Goal: Answer question/provide support: Share knowledge or assist other users

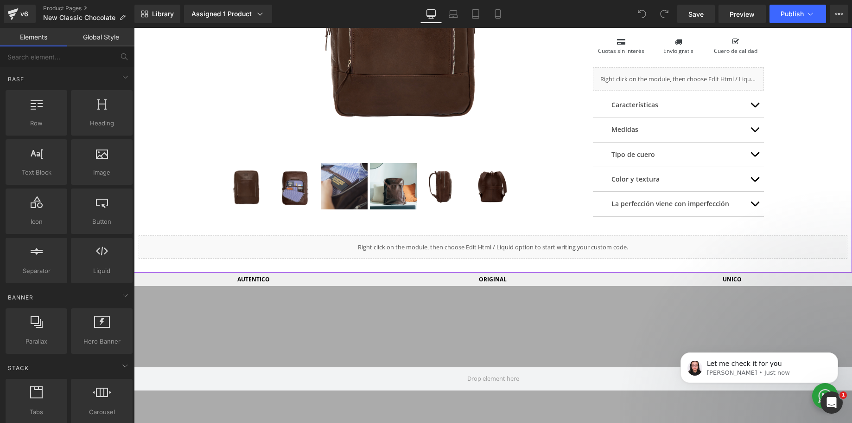
scroll to position [278, 0]
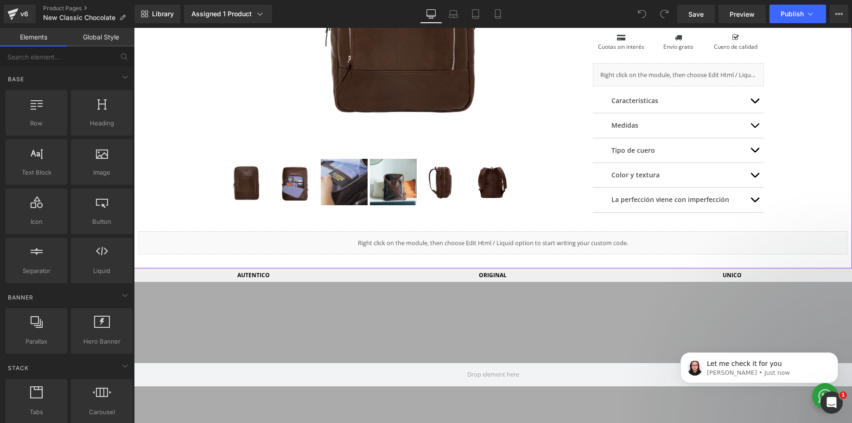
click at [527, 240] on div "Liquid" at bounding box center [493, 242] width 709 height 23
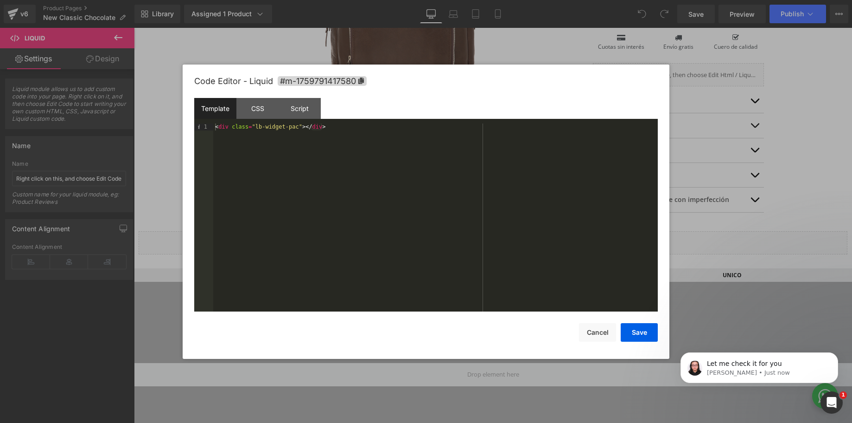
click at [748, 212] on div at bounding box center [426, 211] width 852 height 423
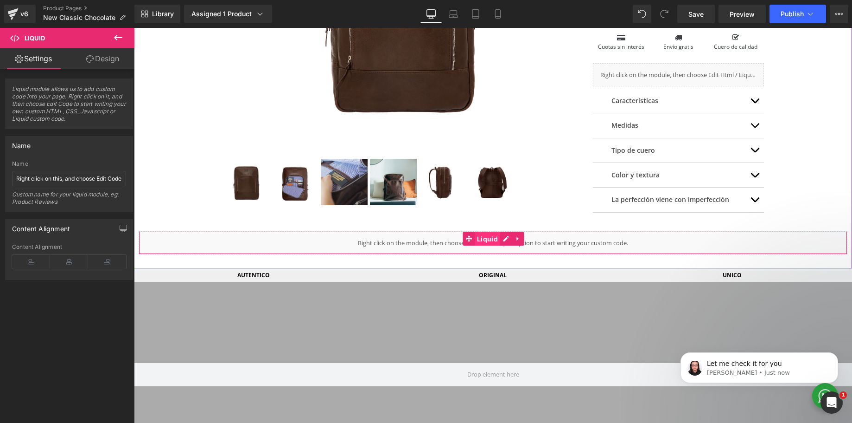
click at [483, 242] on span "Liquid" at bounding box center [488, 239] width 26 height 14
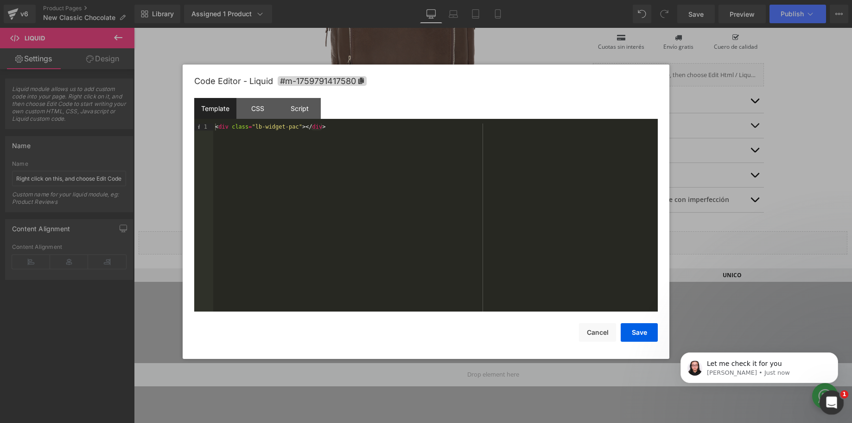
click at [837, 402] on icon "Open Intercom Messenger" at bounding box center [830, 400] width 15 height 15
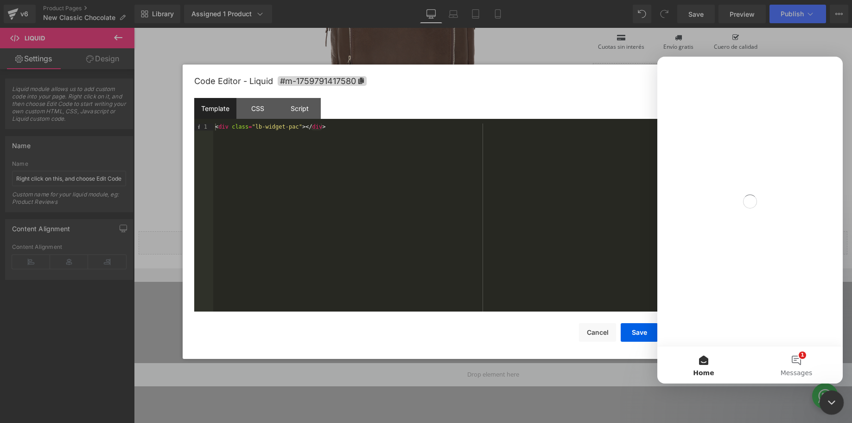
scroll to position [0, 0]
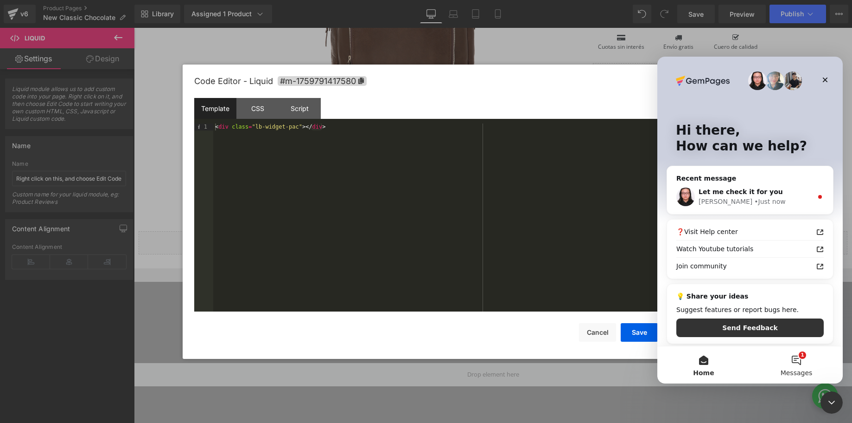
click at [801, 365] on button "1 Messages" at bounding box center [796, 364] width 93 height 37
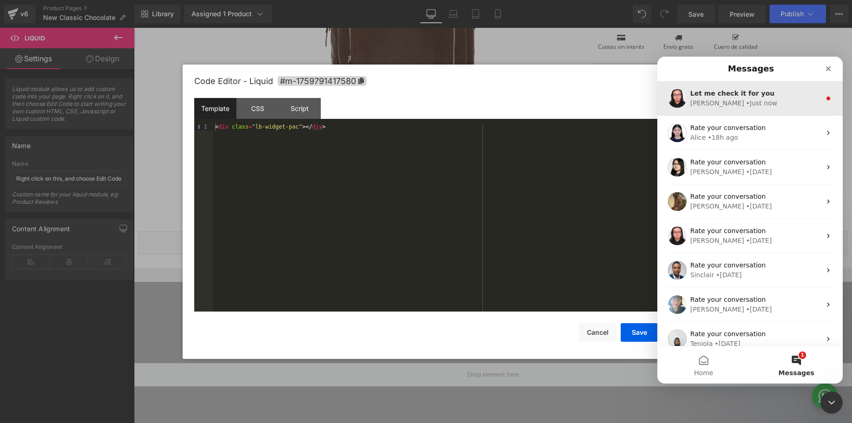
click at [727, 96] on span "Let me check it for you" at bounding box center [733, 93] width 84 height 7
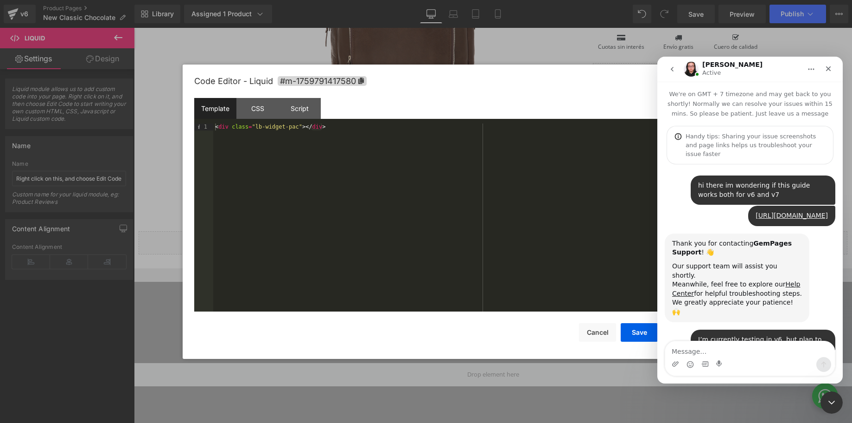
scroll to position [84, 0]
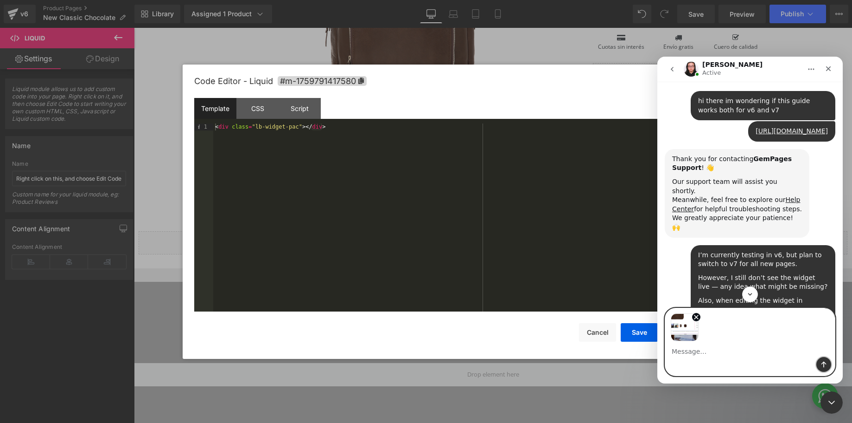
click at [821, 365] on icon "Send a message…" at bounding box center [823, 363] width 7 height 7
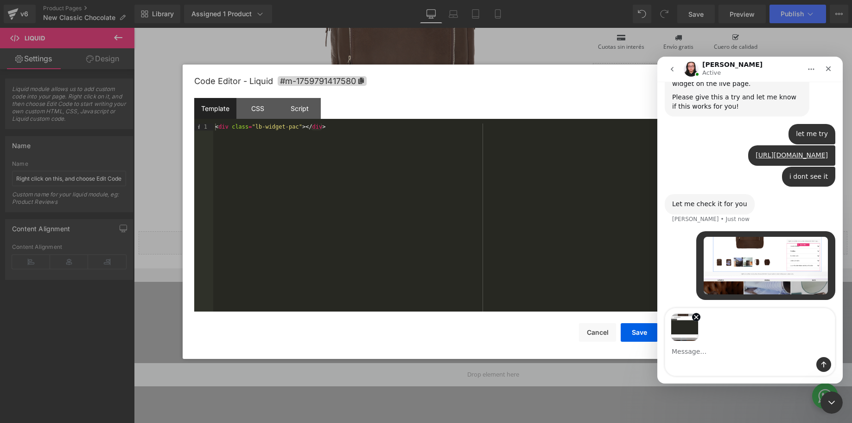
scroll to position [867, 0]
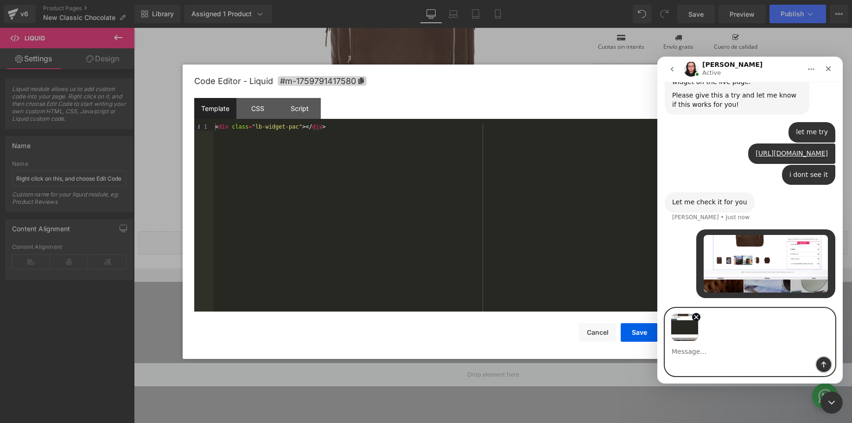
click at [824, 364] on icon "Send a message…" at bounding box center [824, 364] width 5 height 6
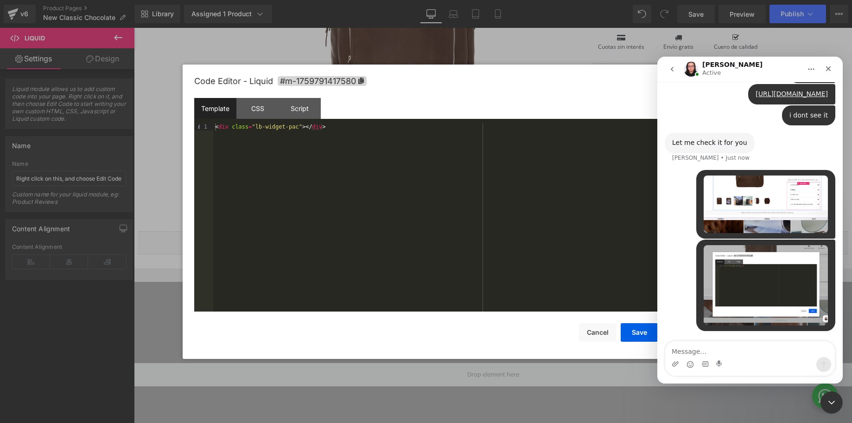
scroll to position [927, 0]
click at [694, 353] on textarea "Message…" at bounding box center [751, 349] width 170 height 16
type textarea "its place above from the video"
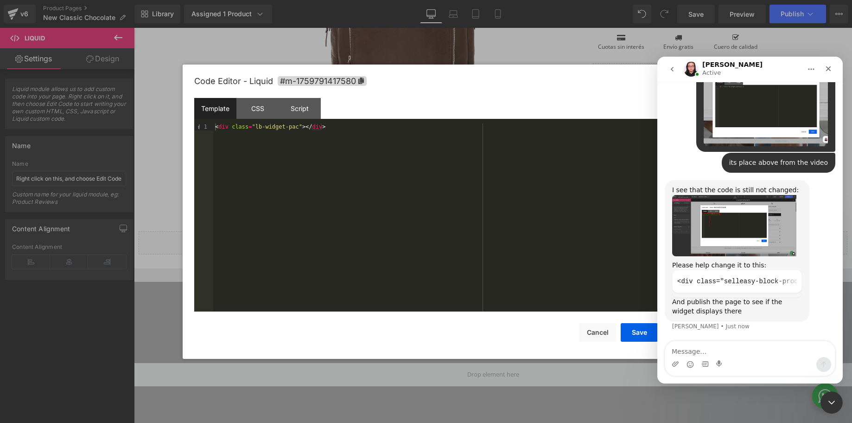
scroll to position [1096, 0]
click at [790, 282] on icon "Copy this code block to your clipboard." at bounding box center [791, 280] width 7 height 7
click at [300, 131] on div at bounding box center [426, 197] width 852 height 395
click at [300, 131] on div "< div class = "lb-widget-pac" > </ div >" at bounding box center [435, 224] width 445 height 202
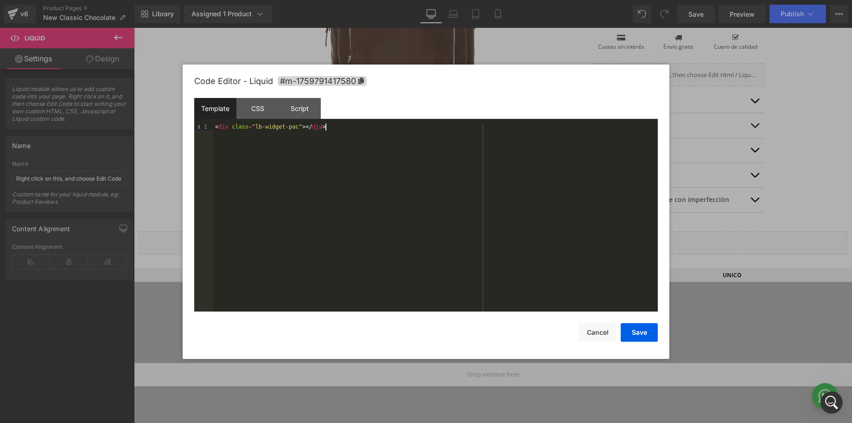
click at [300, 131] on div "< div class = "lb-widget-pac" > </ div >" at bounding box center [435, 224] width 445 height 202
click at [360, 131] on div "< div class = "lb-widget-pac" > </ div >" at bounding box center [435, 224] width 445 height 202
drag, startPoint x: 366, startPoint y: 129, endPoint x: 187, endPoint y: 126, distance: 179.1
click at [213, 126] on div "< div class = "lb-widget-pac" > </ div >" at bounding box center [435, 217] width 445 height 188
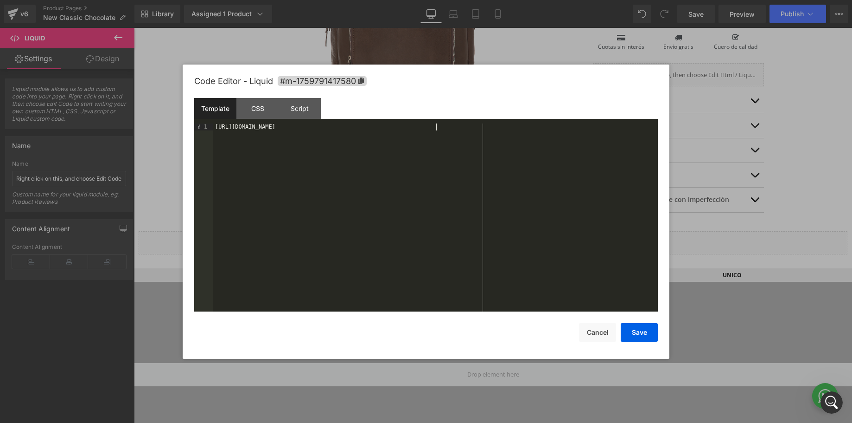
scroll to position [1096, 0]
drag, startPoint x: 448, startPoint y: 131, endPoint x: 196, endPoint y: 116, distance: 252.3
click at [213, 123] on div "[URL][DOMAIN_NAME]" at bounding box center [435, 217] width 445 height 188
click at [833, 400] on icon "Open Intercom Messenger" at bounding box center [830, 400] width 15 height 15
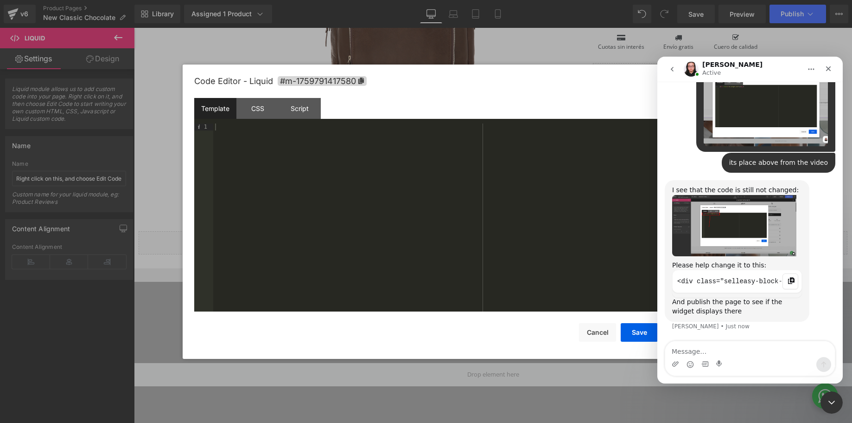
click at [792, 281] on icon "Copy this code block to your clipboard." at bounding box center [791, 280] width 7 height 7
click at [250, 133] on div at bounding box center [426, 197] width 852 height 395
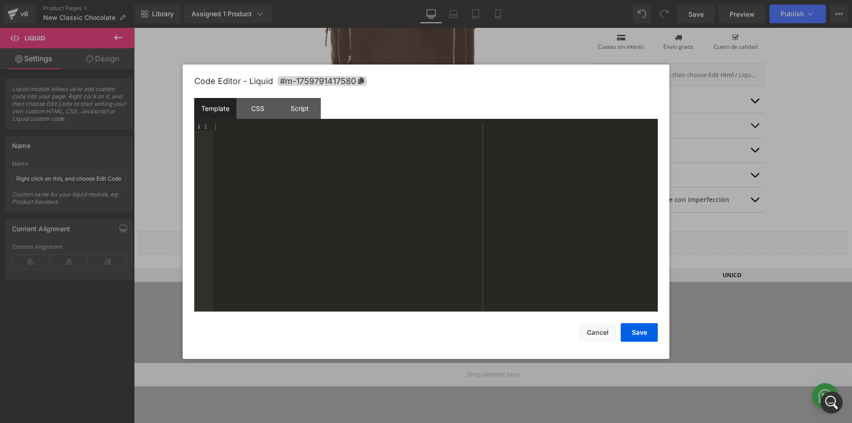
click at [239, 130] on div at bounding box center [435, 224] width 445 height 202
click at [445, 129] on div "[URL][DOMAIN_NAME]" at bounding box center [435, 224] width 445 height 202
drag, startPoint x: 450, startPoint y: 128, endPoint x: 177, endPoint y: 121, distance: 272.8
click at [213, 123] on div "[URL][DOMAIN_NAME]" at bounding box center [435, 217] width 445 height 188
click at [835, 402] on icon "Open Intercom Messenger" at bounding box center [830, 400] width 15 height 15
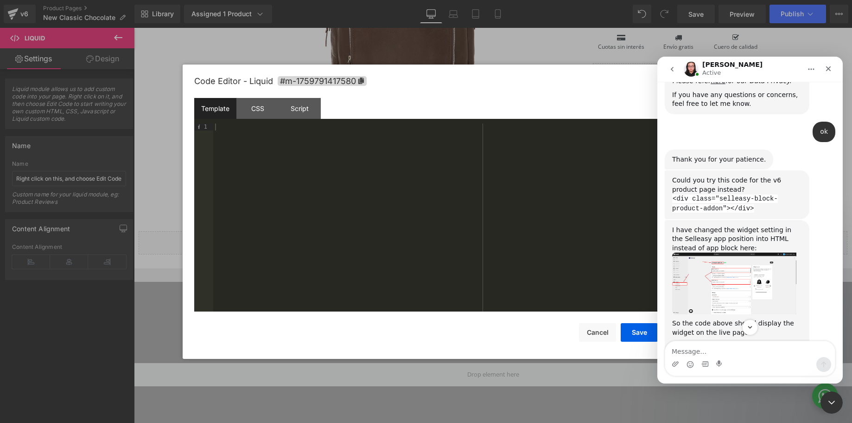
scroll to position [604, 0]
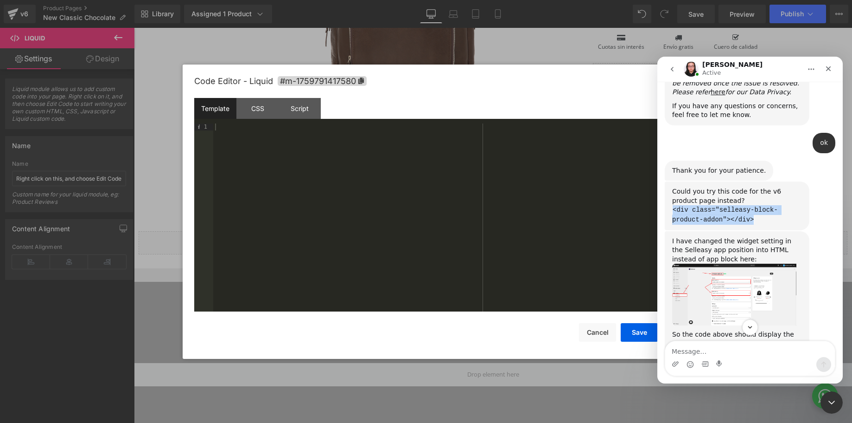
drag, startPoint x: 759, startPoint y: 212, endPoint x: 673, endPoint y: 203, distance: 86.3
click at [673, 205] on div "<div class="selleasy-block-product-addon"></div>" at bounding box center [738, 214] width 130 height 19
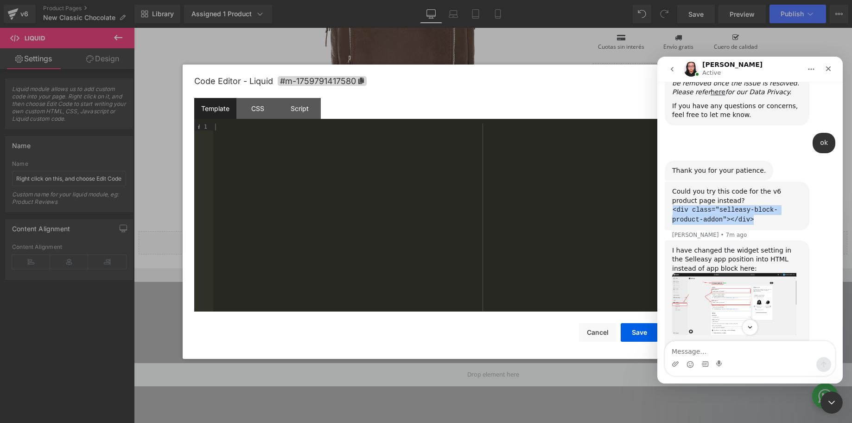
copy code "<div class="selleasy-block-product-addon"></div>"
drag, startPoint x: 261, startPoint y: 141, endPoint x: 250, endPoint y: 134, distance: 13.4
click at [261, 141] on div at bounding box center [426, 197] width 852 height 395
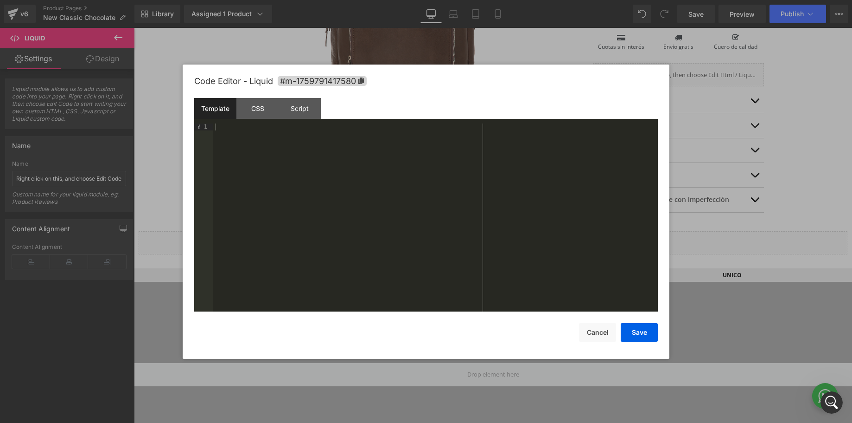
click at [241, 129] on div at bounding box center [435, 224] width 445 height 202
click at [644, 338] on button "Save" at bounding box center [639, 332] width 37 height 19
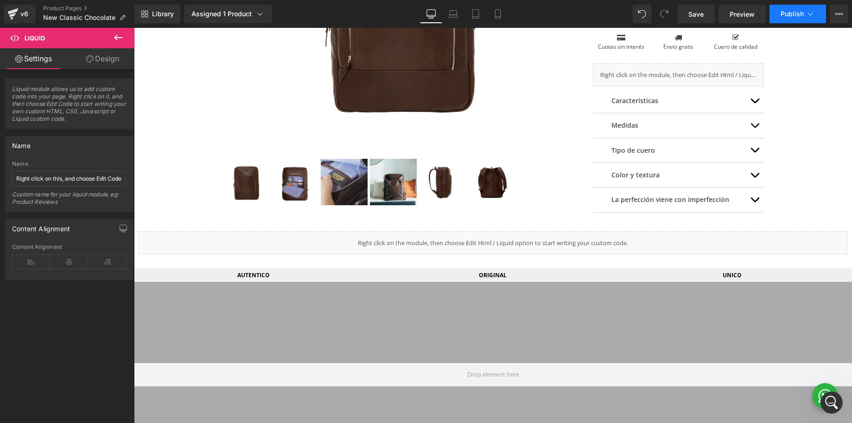
click at [790, 13] on span "Publish" at bounding box center [792, 13] width 23 height 7
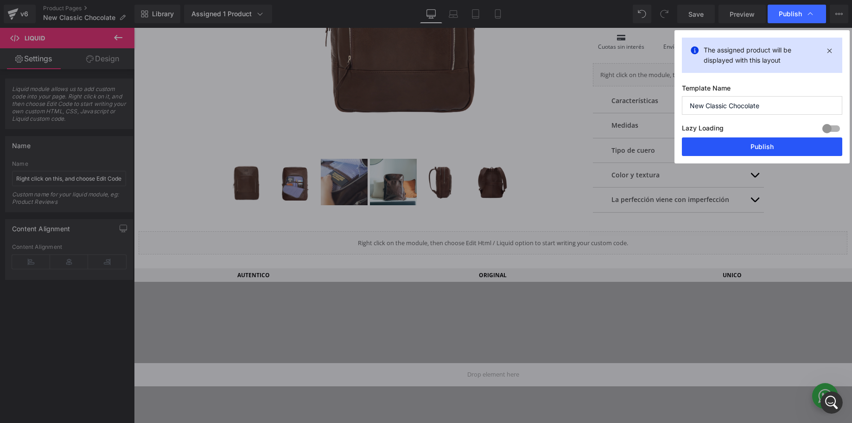
click at [759, 140] on button "Publish" at bounding box center [762, 146] width 160 height 19
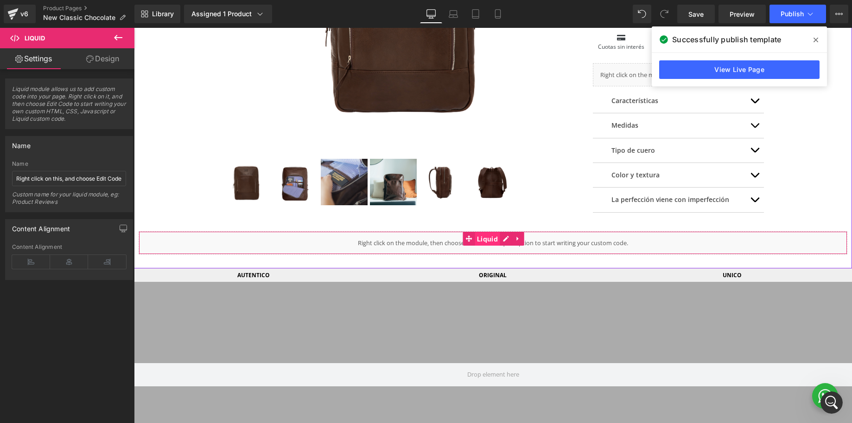
click at [485, 239] on span "Liquid" at bounding box center [488, 239] width 26 height 14
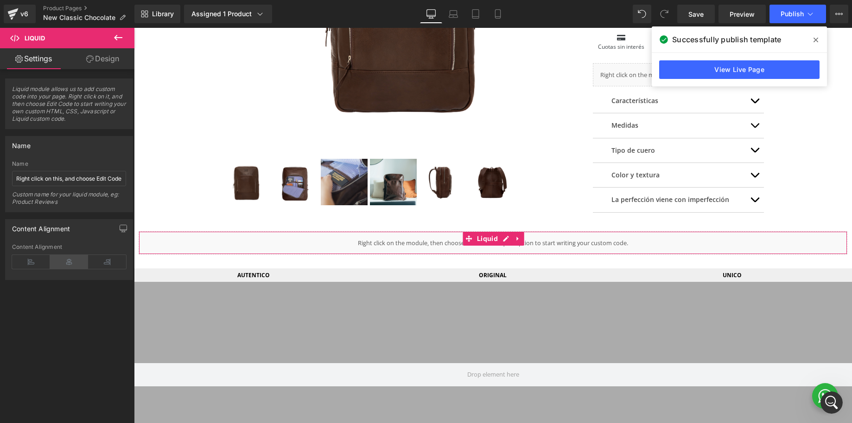
click at [63, 263] on icon at bounding box center [69, 262] width 38 height 14
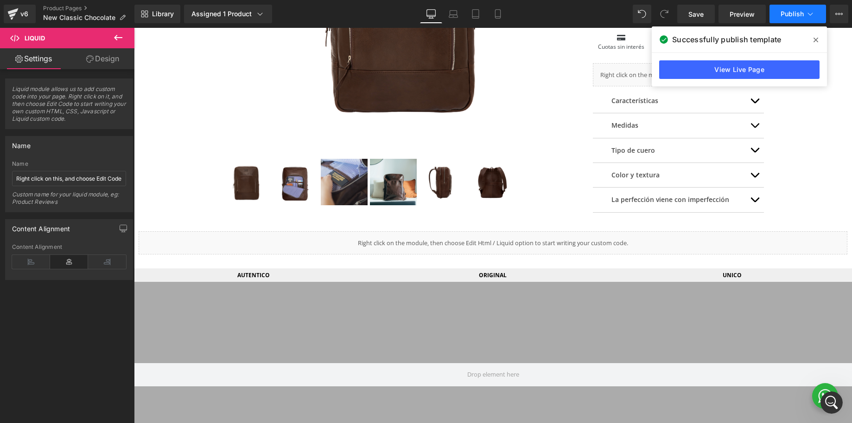
click at [789, 17] on span "Publish" at bounding box center [792, 13] width 23 height 7
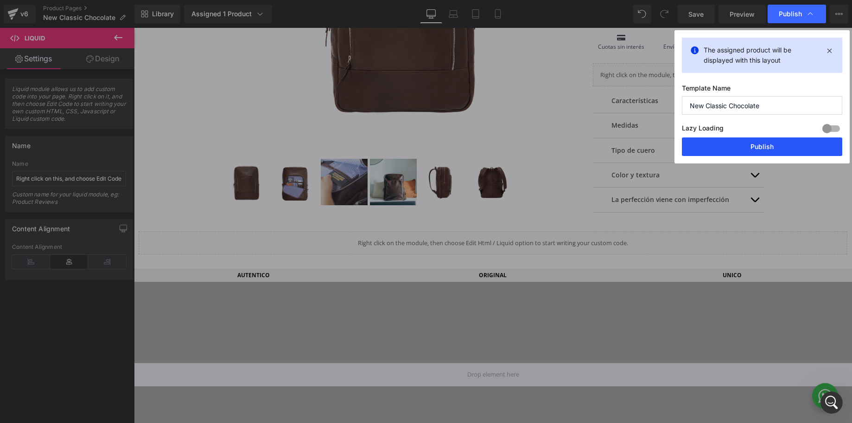
drag, startPoint x: 781, startPoint y: 142, endPoint x: 582, endPoint y: 93, distance: 204.9
click at [781, 142] on button "Publish" at bounding box center [762, 146] width 160 height 19
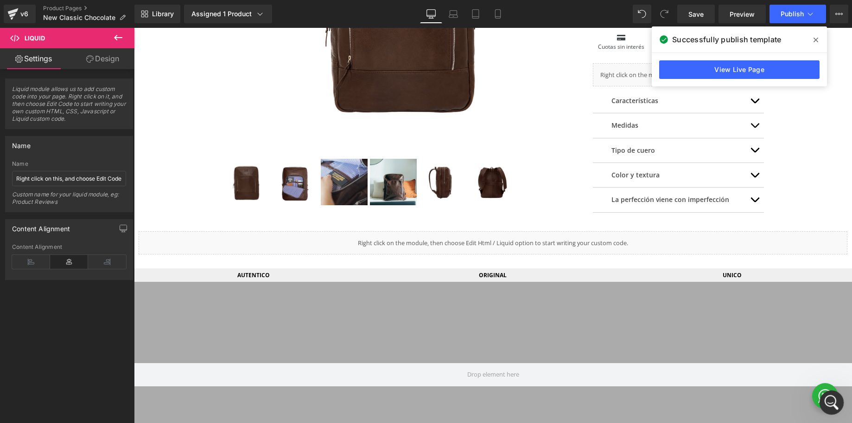
click at [832, 398] on icon "Open Intercom Messenger" at bounding box center [830, 400] width 15 height 15
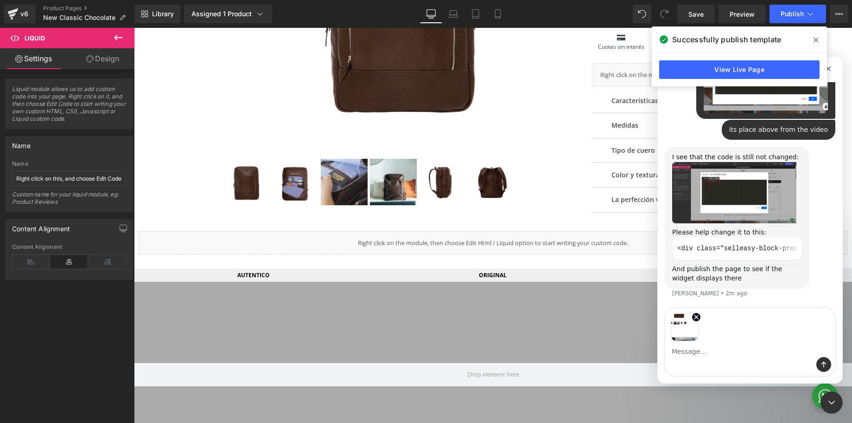
scroll to position [1129, 0]
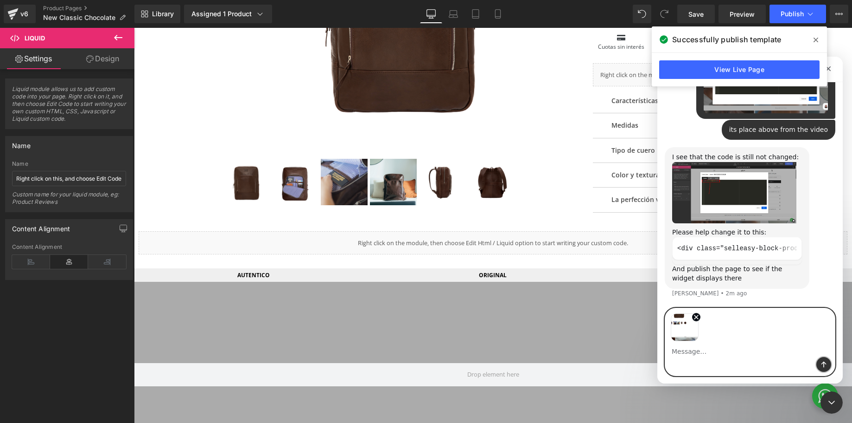
click at [821, 364] on icon "Send a message…" at bounding box center [823, 363] width 7 height 7
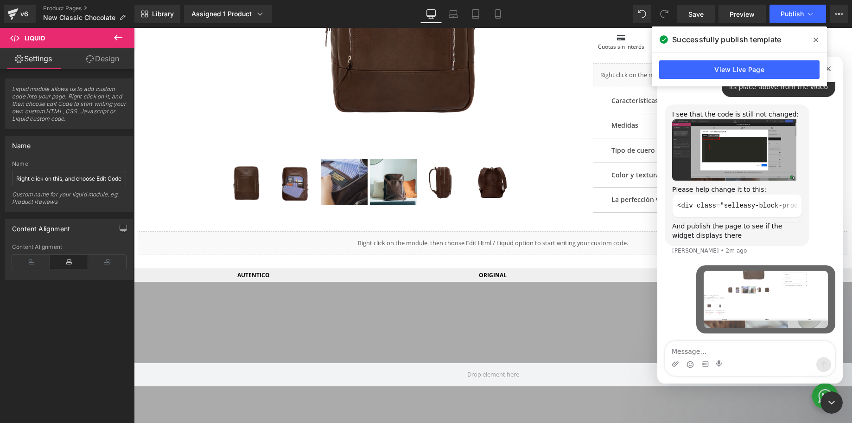
scroll to position [1172, 0]
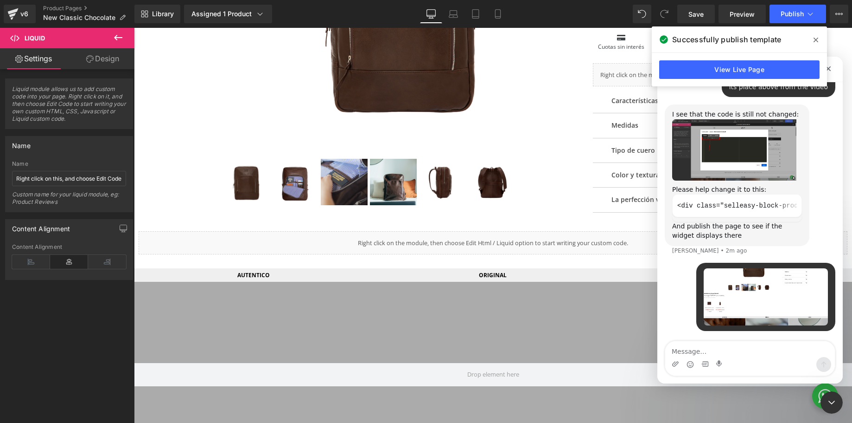
click at [700, 351] on textarea "Message…" at bounding box center [751, 349] width 170 height 16
type textarea "now i see it but there are no buttons"
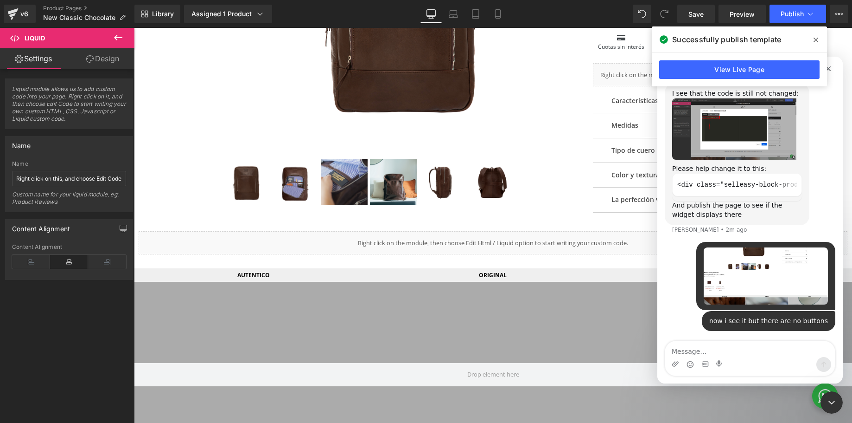
drag, startPoint x: 818, startPoint y: 37, endPoint x: 706, endPoint y: 41, distance: 111.9
click at [818, 37] on icon at bounding box center [816, 39] width 5 height 7
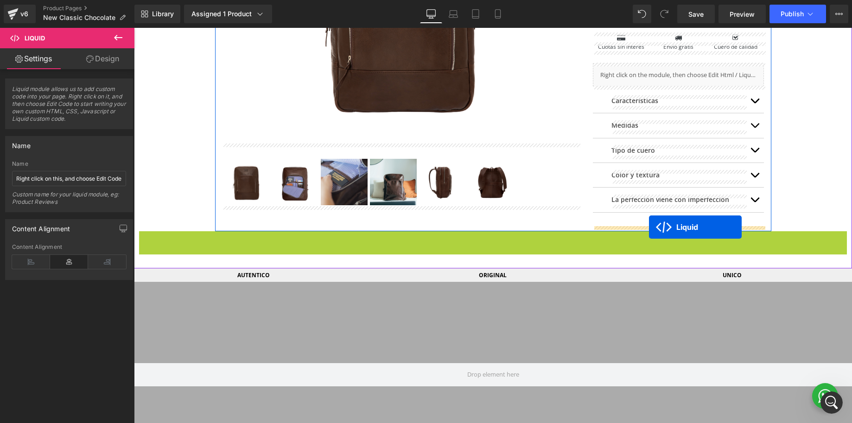
drag, startPoint x: 469, startPoint y: 239, endPoint x: 649, endPoint y: 227, distance: 180.4
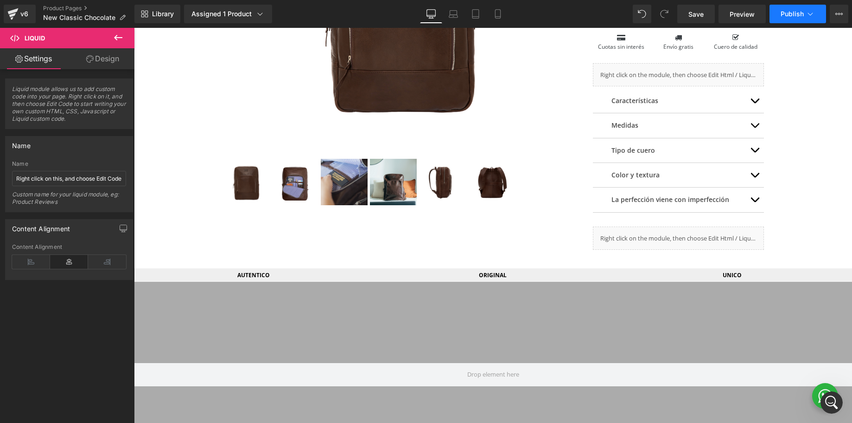
click at [788, 12] on span "Publish" at bounding box center [792, 13] width 23 height 7
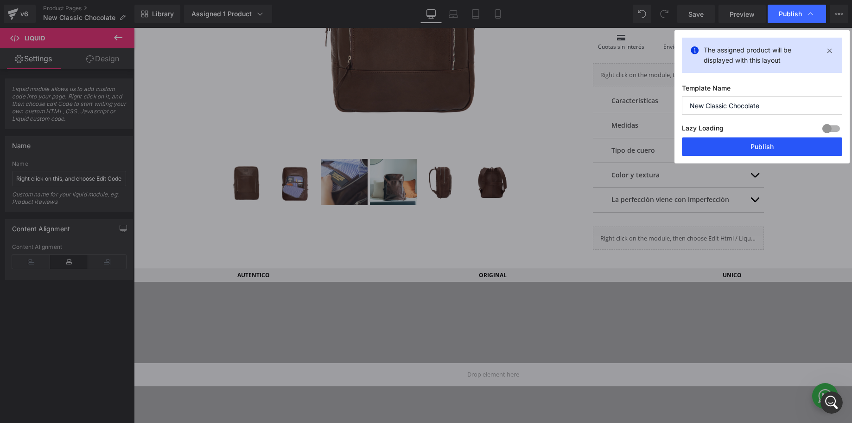
click at [737, 144] on button "Publish" at bounding box center [762, 146] width 160 height 19
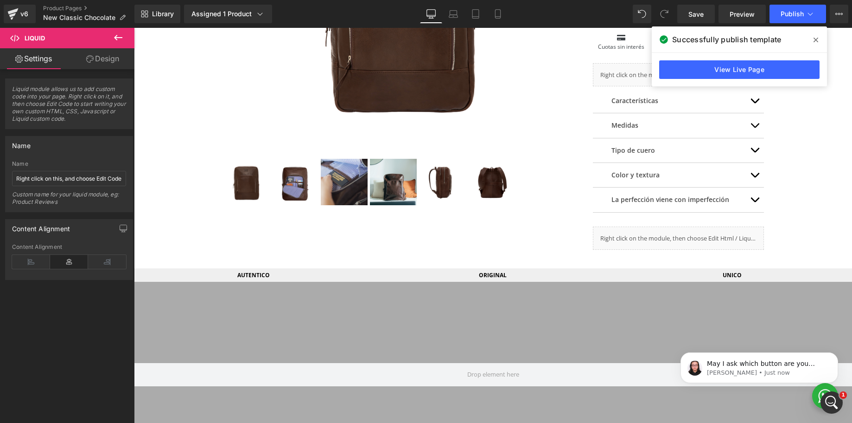
scroll to position [0, 0]
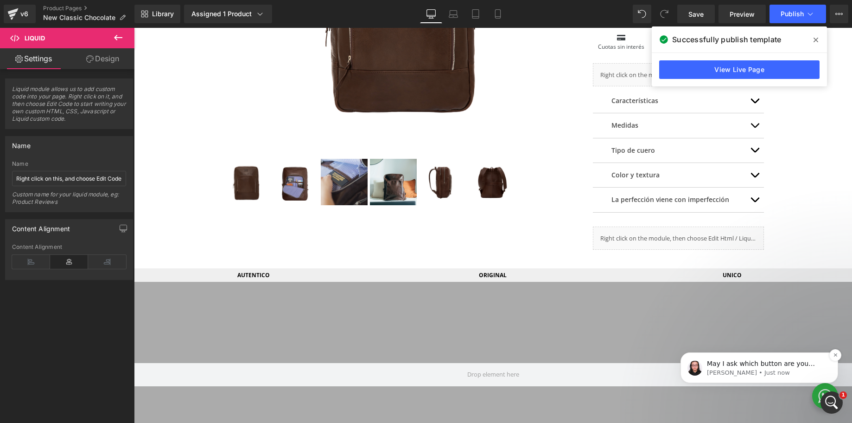
click at [772, 369] on p "[PERSON_NAME] • Just now" at bounding box center [767, 372] width 120 height 8
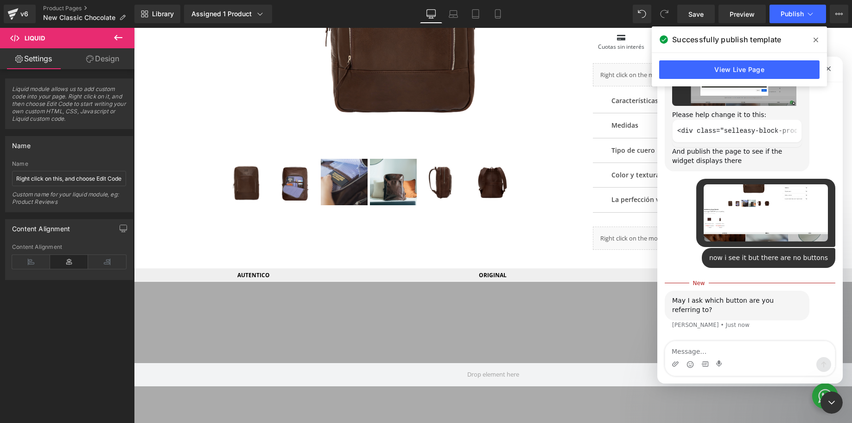
scroll to position [1245, 0]
click at [701, 354] on textarea "Message…" at bounding box center [751, 349] width 170 height 16
type textarea "just found how to do that"
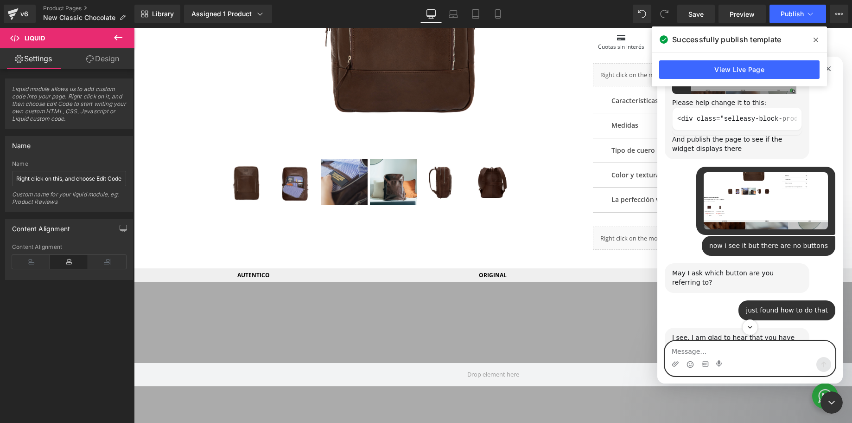
scroll to position [1378, 0]
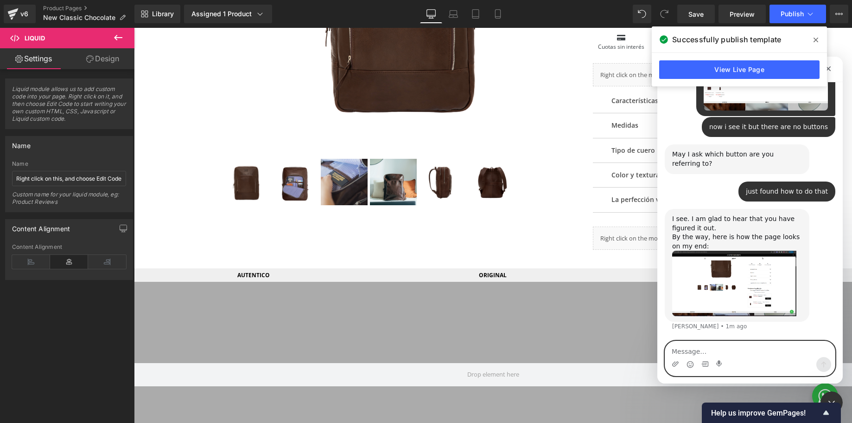
click at [718, 354] on textarea "Message…" at bounding box center [751, 349] width 170 height 16
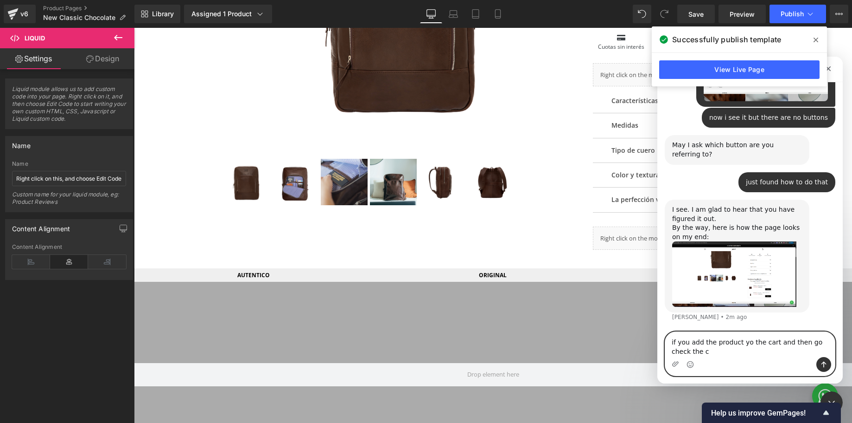
scroll to position [1387, 0]
type textarea "if you add the product yo the cart and then go check the card, the card is empty"
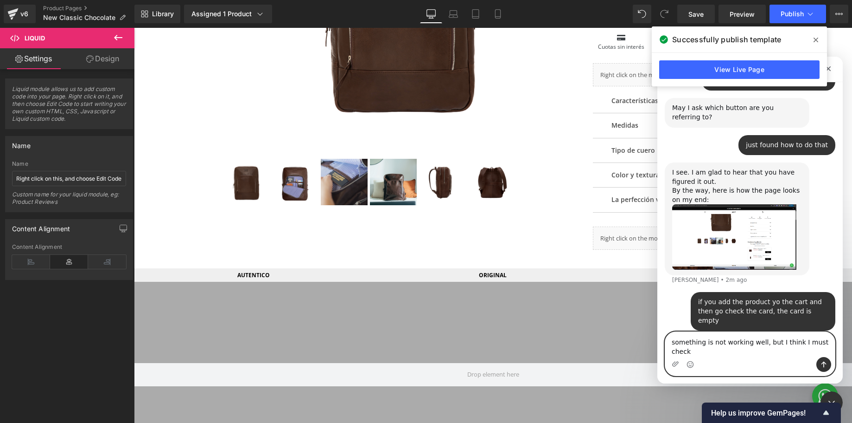
scroll to position [1424, 0]
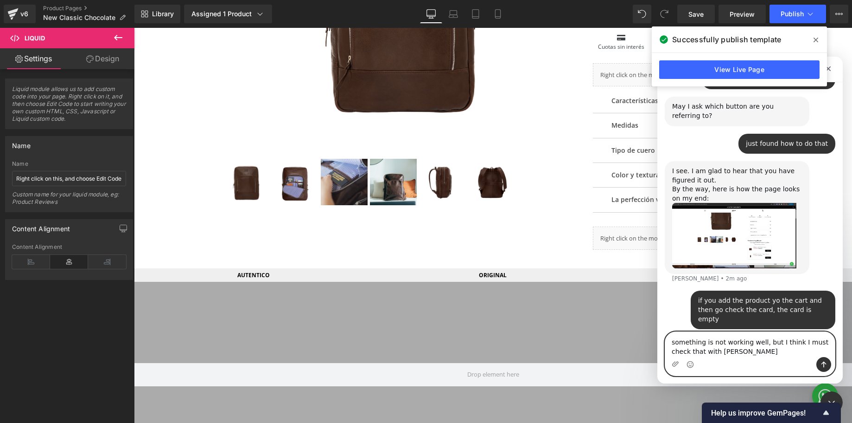
type textarea "something is not working well, but I think I must check that with selleasy"
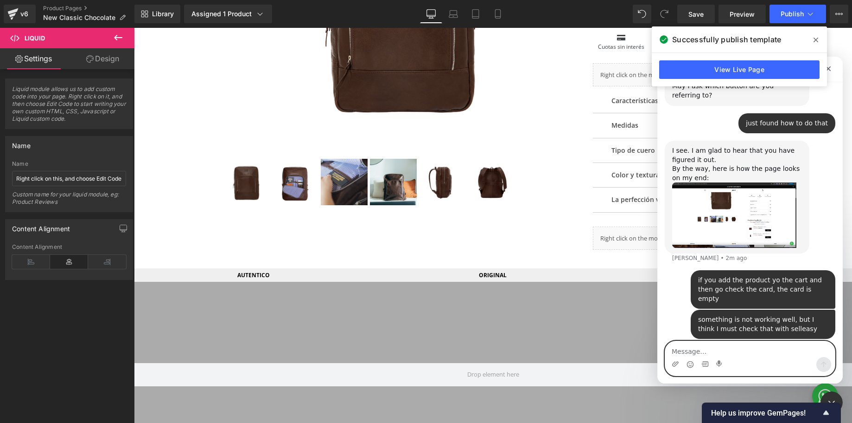
scroll to position [1445, 0]
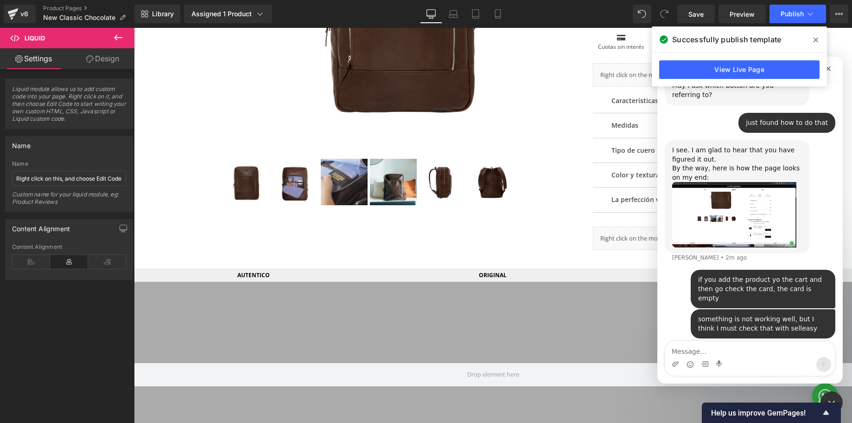
click at [815, 38] on icon at bounding box center [816, 40] width 5 height 5
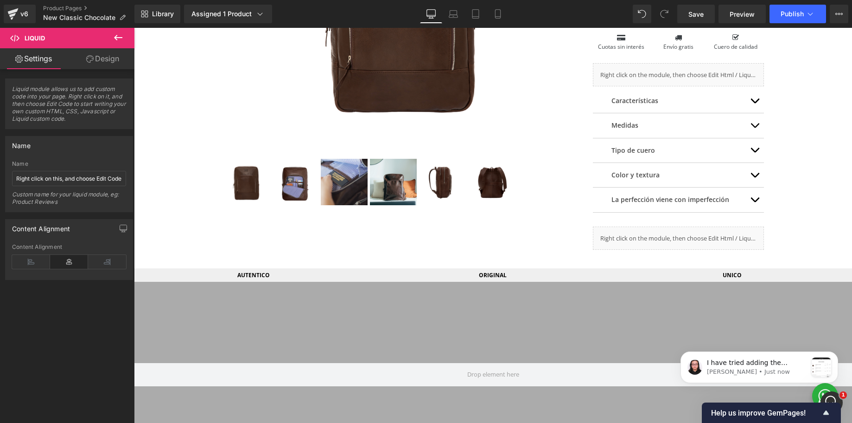
scroll to position [0, 0]
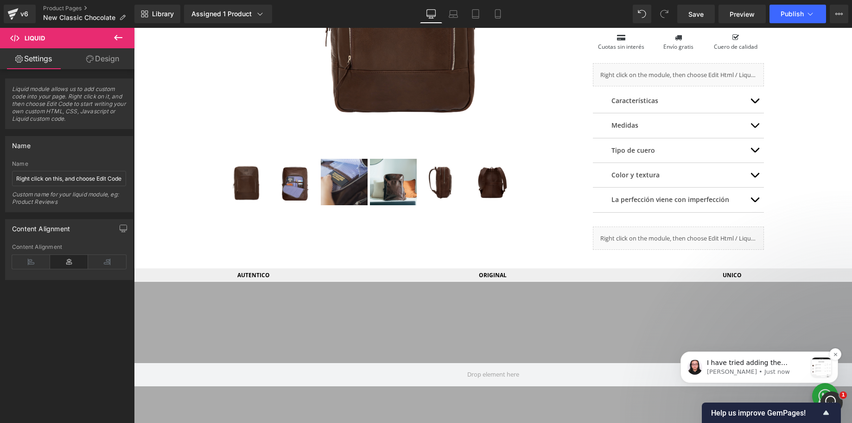
click at [753, 367] on div "I have tried adding the products and click on Add to Cart, and the cart page al…" at bounding box center [757, 363] width 103 height 12
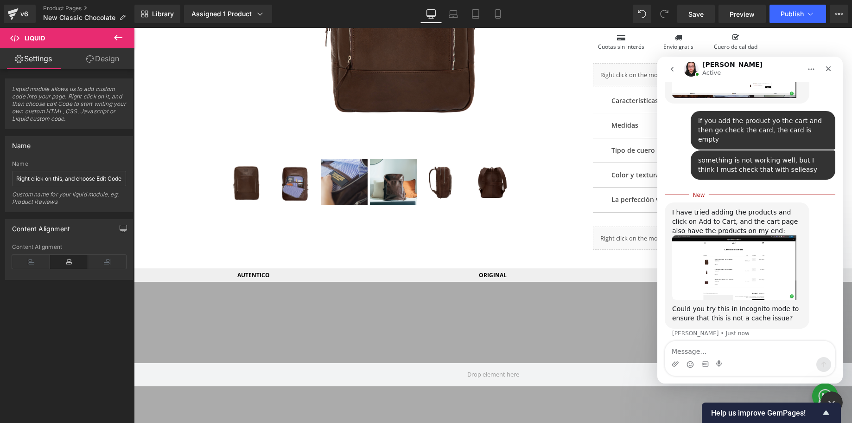
scroll to position [1593, 0]
click at [687, 354] on textarea "Message…" at bounding box center [751, 349] width 170 height 16
type textarea "ok"
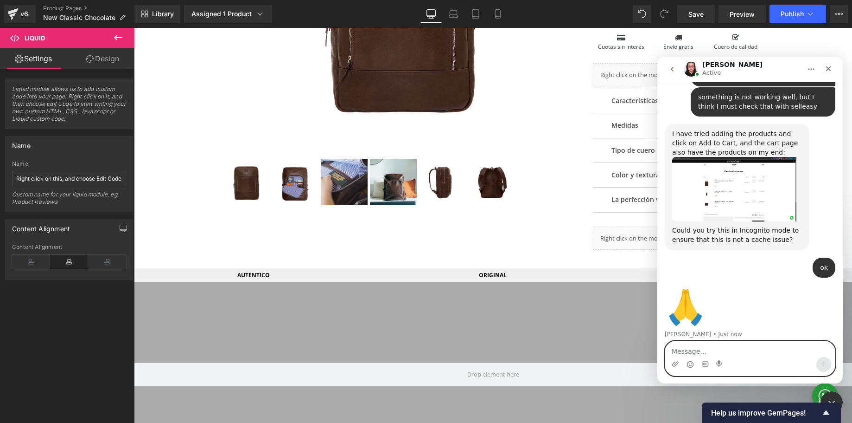
scroll to position [1658, 0]
click at [687, 355] on textarea "Message…" at bounding box center [751, 349] width 170 height 16
type textarea "what order did you follow?"
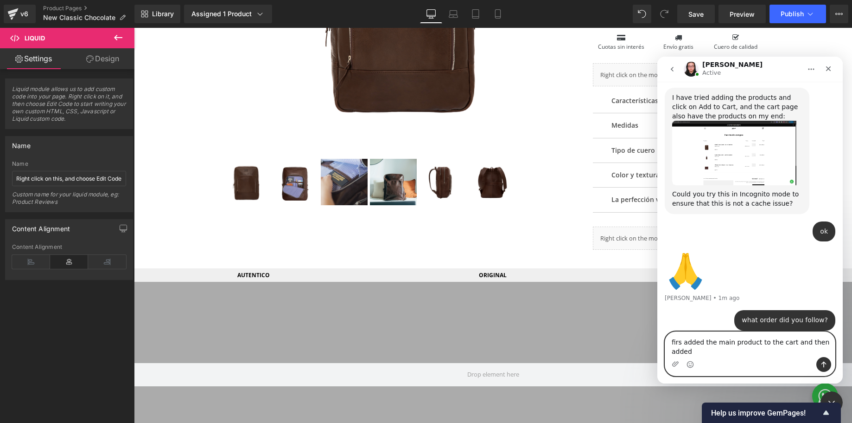
scroll to position [1694, 0]
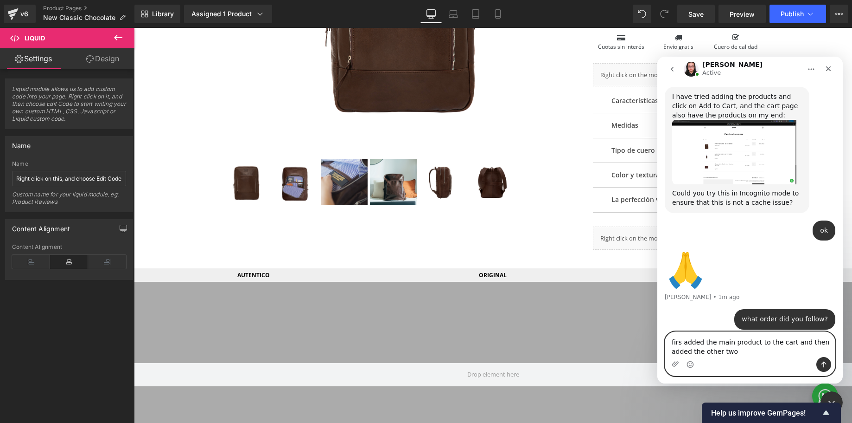
type textarea "firs added the main product to the cart and then added the other two?"
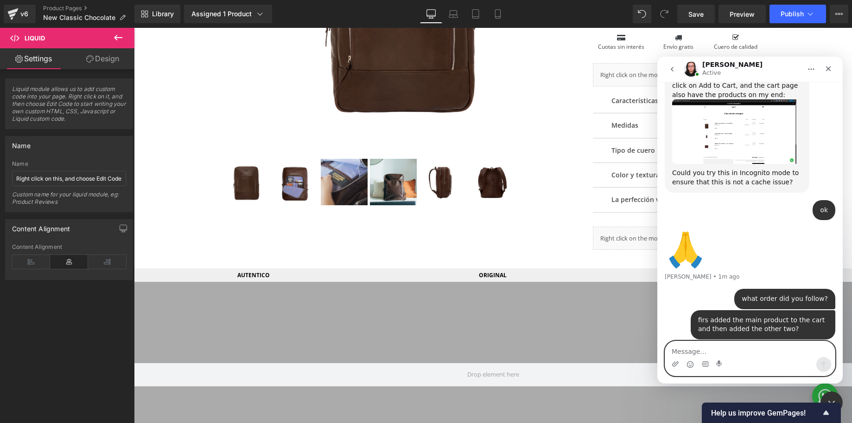
scroll to position [1715, 0]
click at [462, 254] on div at bounding box center [426, 197] width 852 height 395
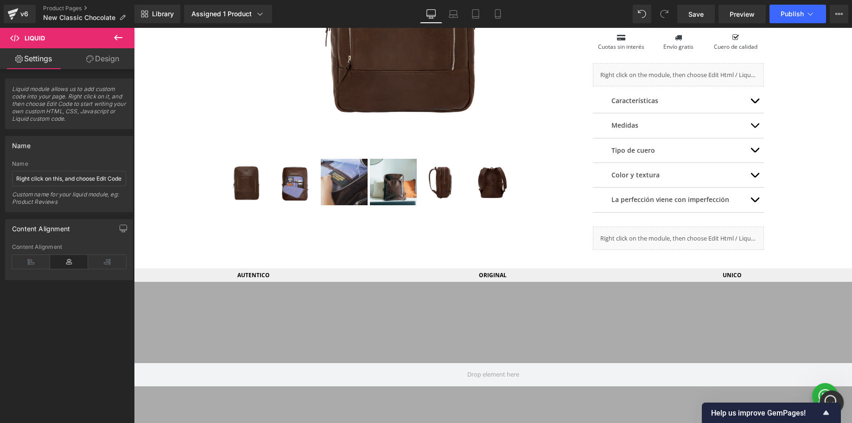
click at [830, 397] on icon "Open Intercom Messenger" at bounding box center [830, 400] width 15 height 15
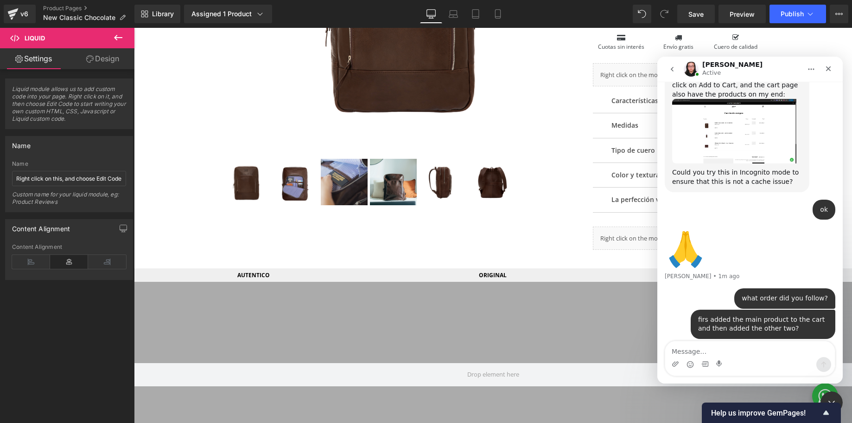
click at [697, 350] on textarea "Message…" at bounding box center [751, 349] width 170 height 16
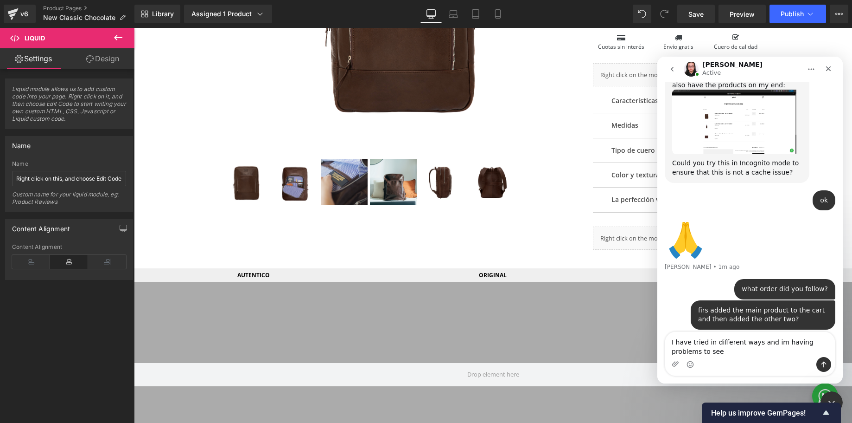
scroll to position [1760, 0]
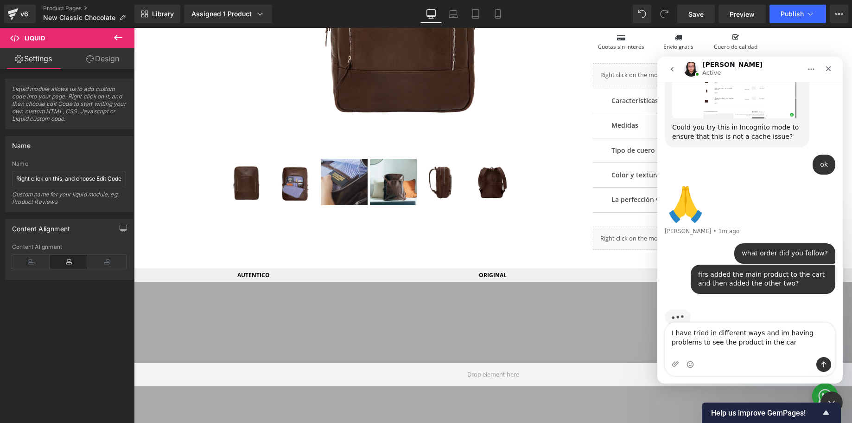
type textarea "I have tried in different ways and im having problems to see the product in the…"
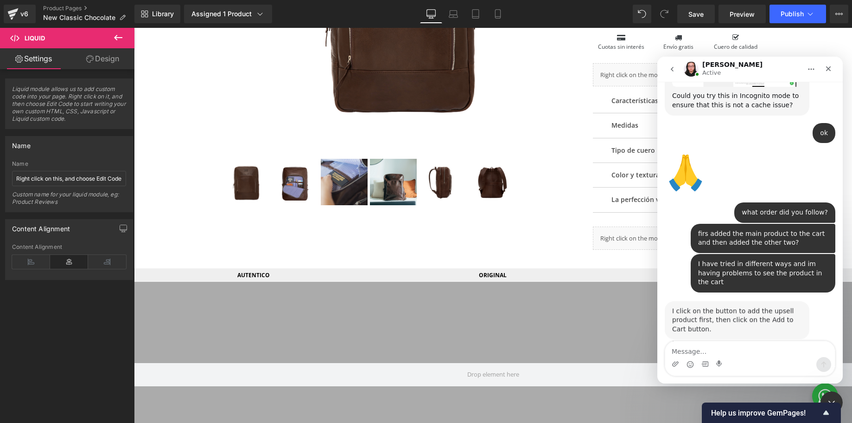
scroll to position [1791, 0]
click at [688, 352] on textarea "Message…" at bounding box center [751, 349] width 170 height 16
type textarea "ok i see"
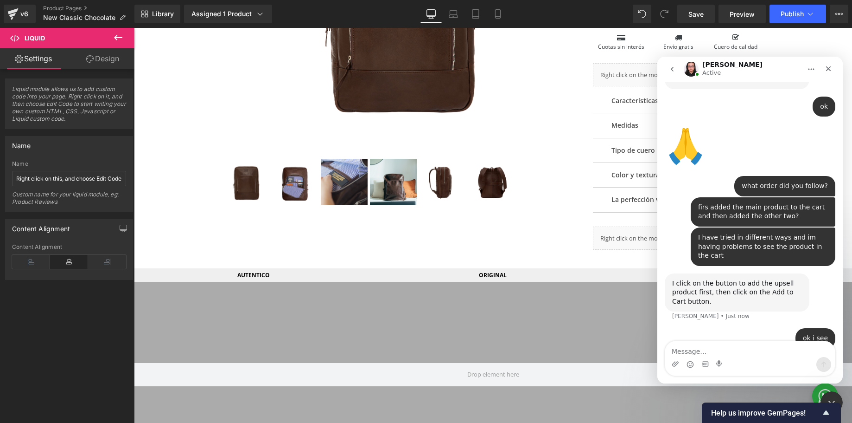
scroll to position [1819, 0]
click at [558, 240] on div at bounding box center [426, 197] width 852 height 395
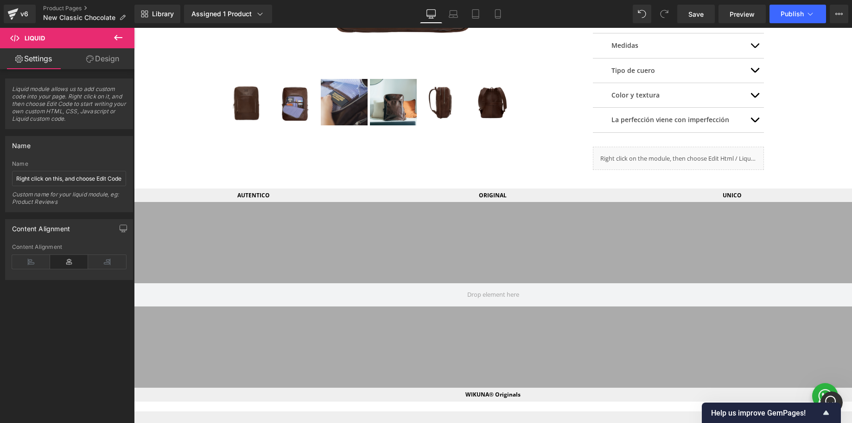
scroll to position [359, 0]
click at [835, 399] on icon "Open Intercom Messenger" at bounding box center [830, 400] width 15 height 15
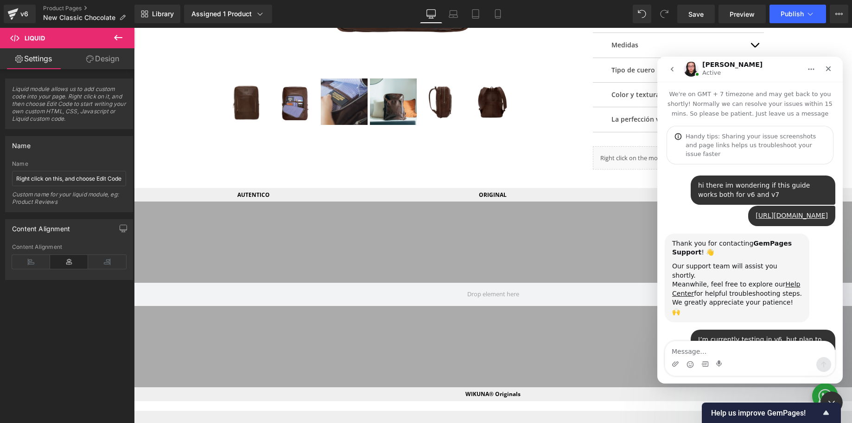
scroll to position [1819, 0]
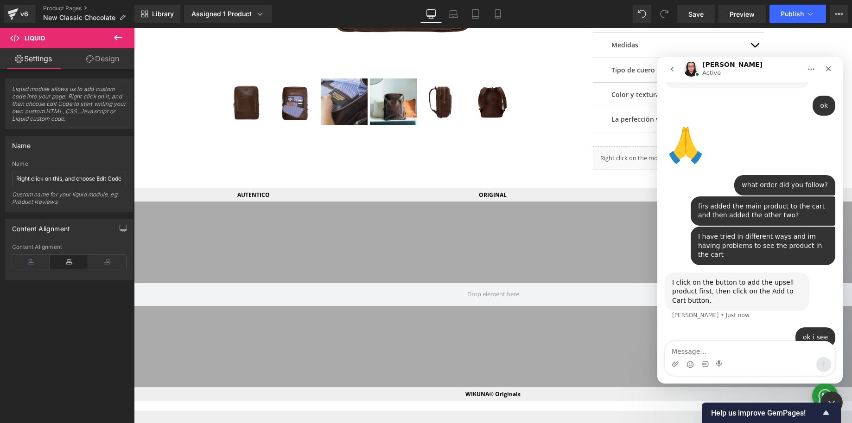
click at [696, 351] on textarea "Message…" at bounding box center [751, 349] width 170 height 16
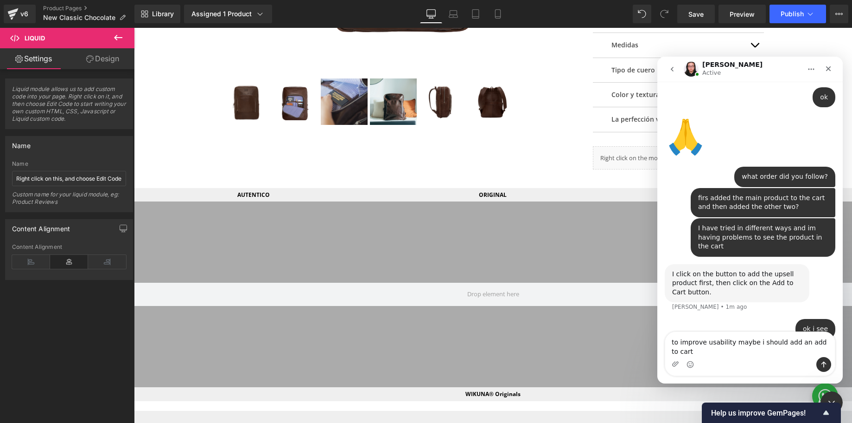
scroll to position [1828, 0]
type textarea "to improve usability maybe i should add an add to cart button next to the widget"
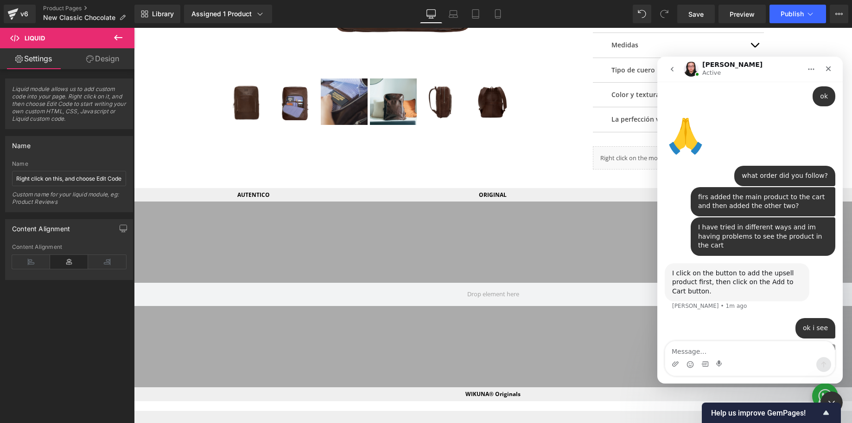
scroll to position [1849, 0]
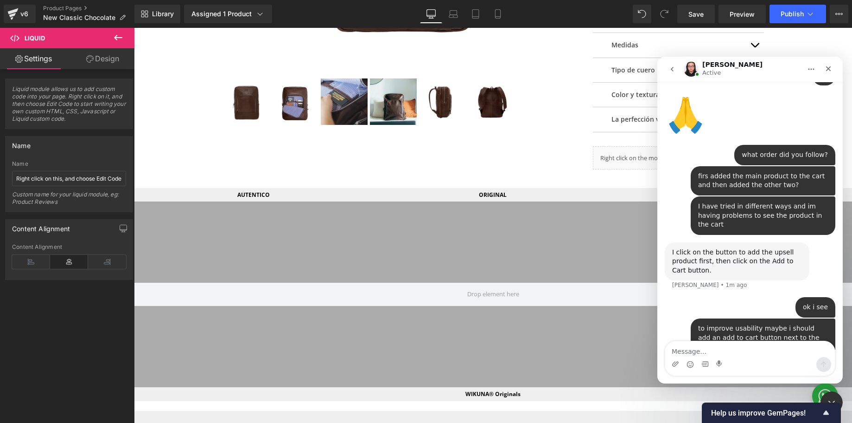
click at [513, 165] on div at bounding box center [426, 197] width 852 height 395
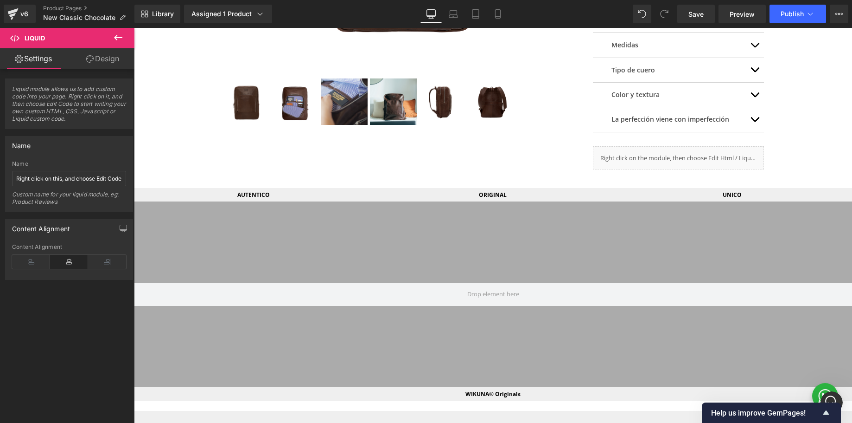
click at [116, 38] on icon at bounding box center [118, 38] width 8 height 6
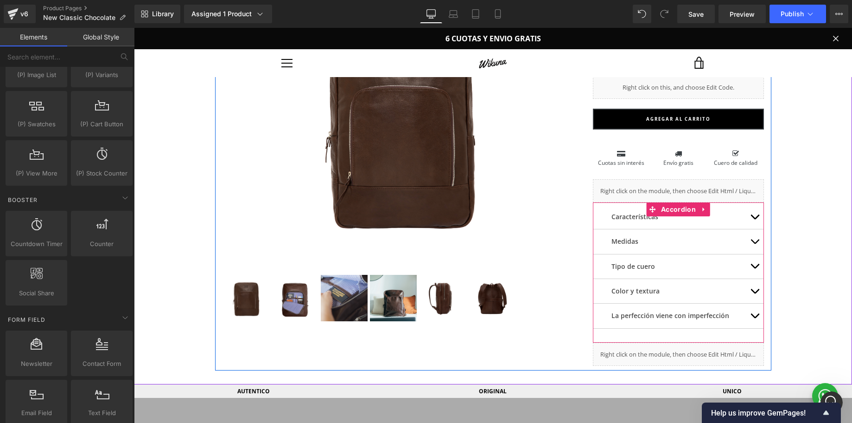
scroll to position [80, 0]
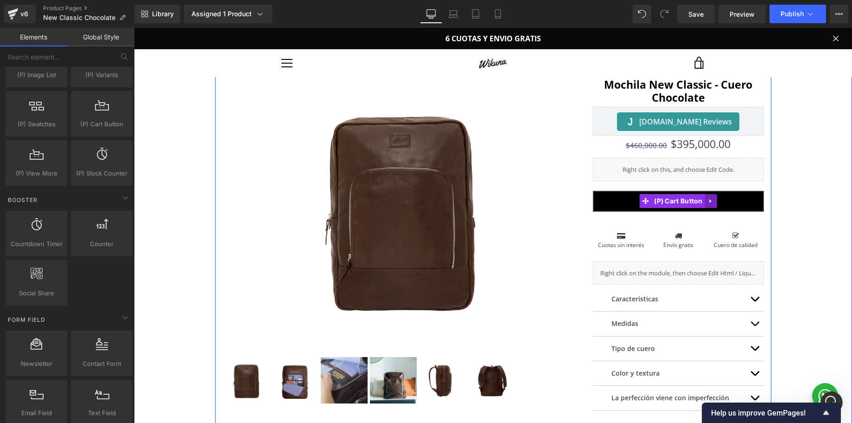
click at [715, 199] on icon at bounding box center [711, 201] width 6 height 7
click at [707, 203] on icon at bounding box center [705, 201] width 6 height 7
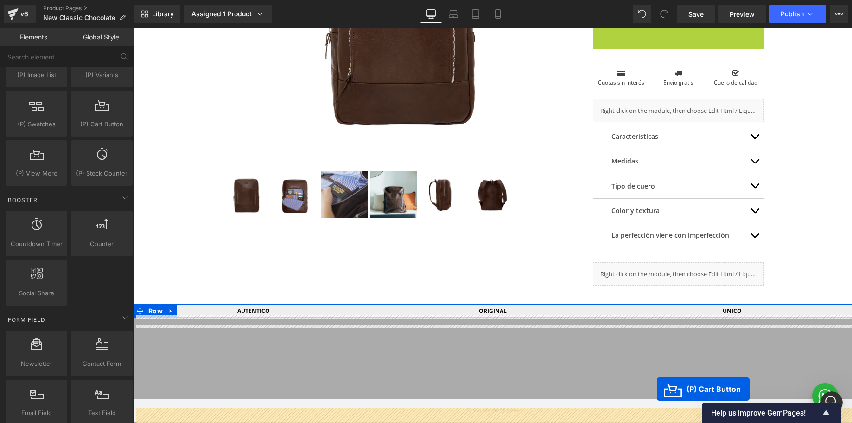
scroll to position [294, 0]
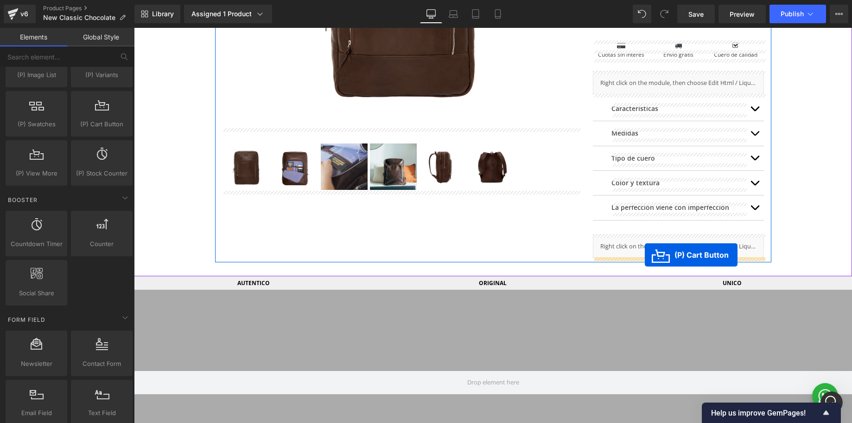
drag, startPoint x: 647, startPoint y: 223, endPoint x: 645, endPoint y: 255, distance: 32.1
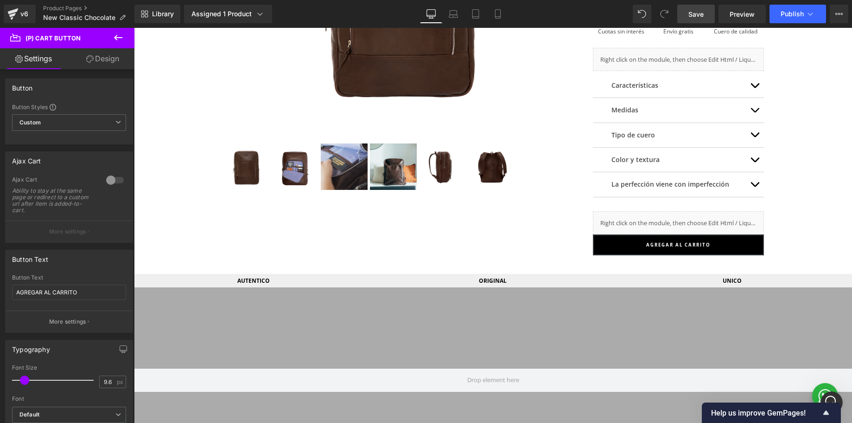
click at [690, 17] on span "Save" at bounding box center [696, 14] width 15 height 10
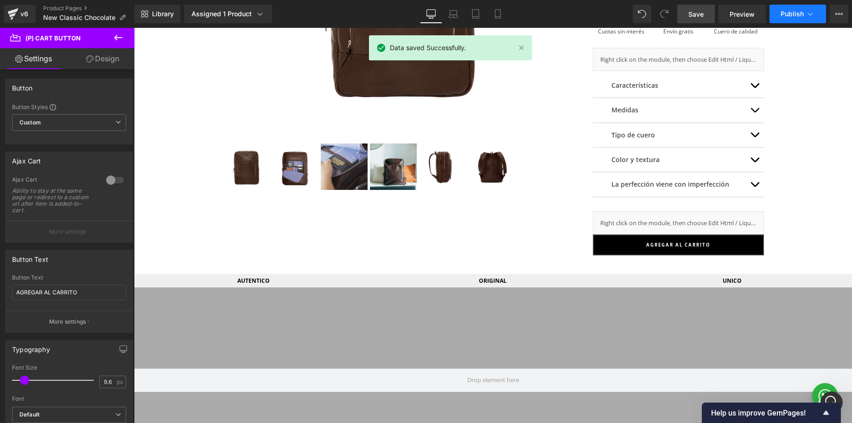
click at [799, 20] on button "Publish" at bounding box center [798, 14] width 57 height 19
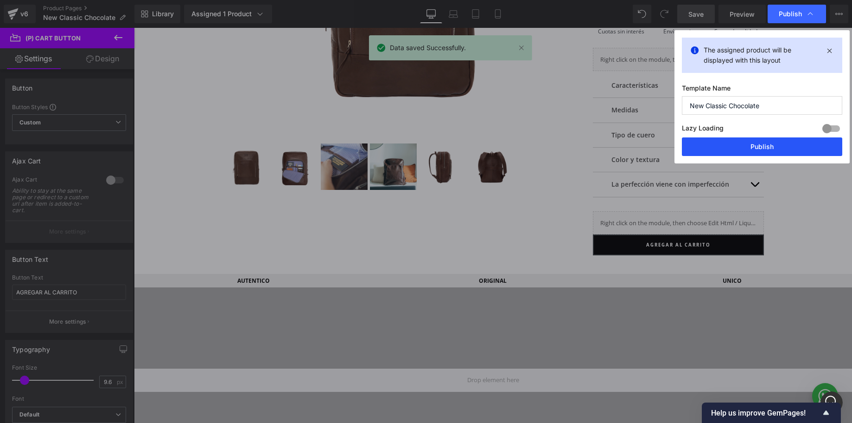
click at [756, 141] on button "Publish" at bounding box center [762, 146] width 160 height 19
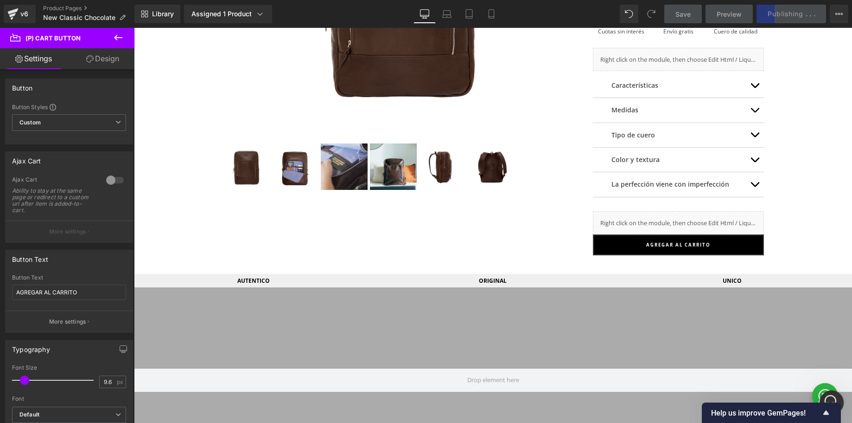
click at [829, 397] on icon "Open Intercom Messenger" at bounding box center [830, 400] width 15 height 15
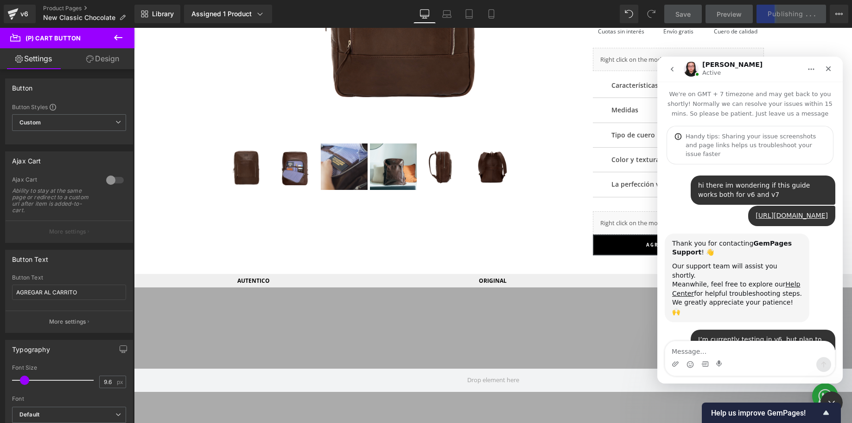
scroll to position [1849, 0]
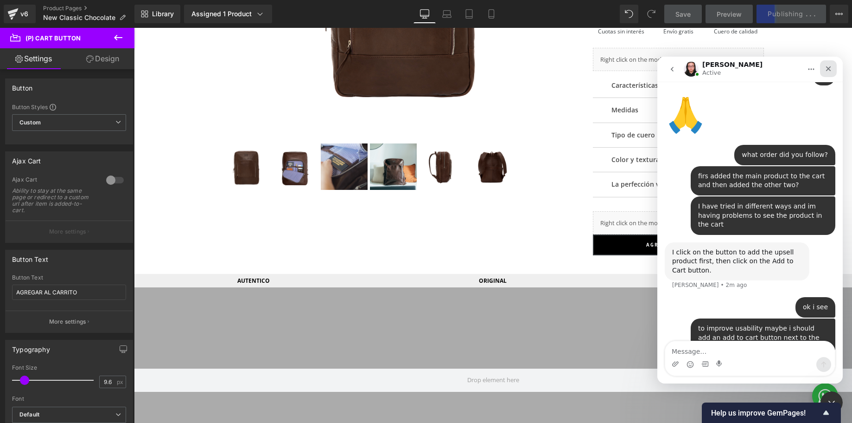
click at [827, 71] on icon "Close" at bounding box center [829, 68] width 5 height 5
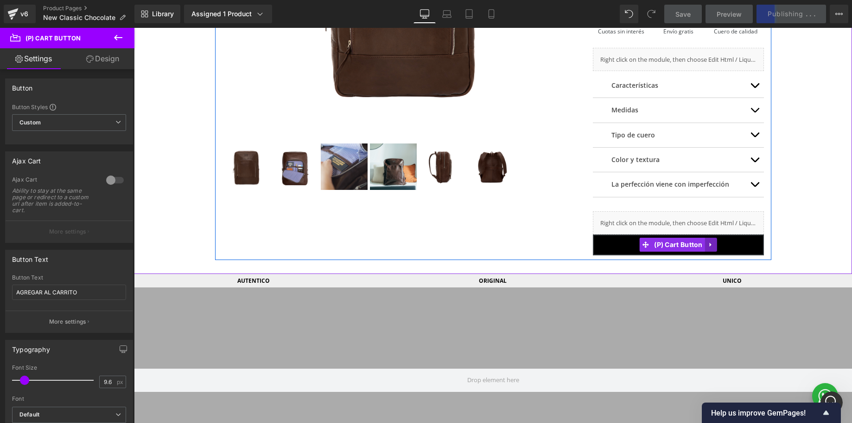
click at [710, 244] on icon at bounding box center [711, 245] width 2 height 4
click at [600, 247] on button "AGREGAR AL CARRITO" at bounding box center [679, 244] width 172 height 21
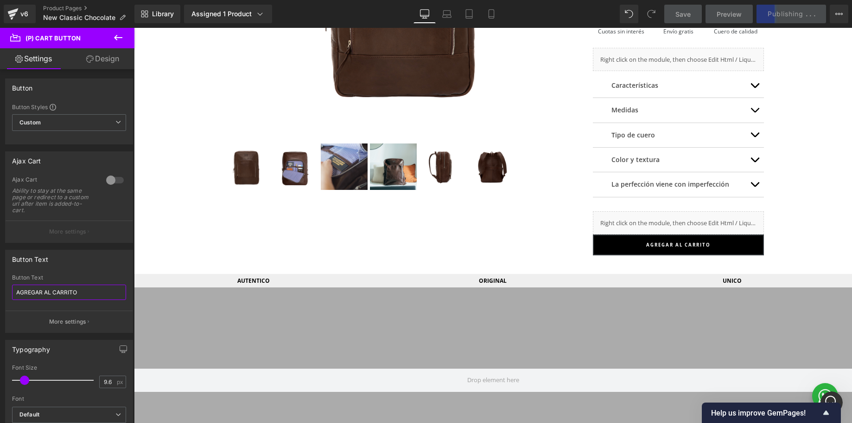
click at [54, 294] on input "AGREGAR AL CARRITO" at bounding box center [69, 291] width 114 height 15
type input "QUIERO [PERSON_NAME]"
click at [75, 265] on div "Button Text" at bounding box center [69, 259] width 127 height 18
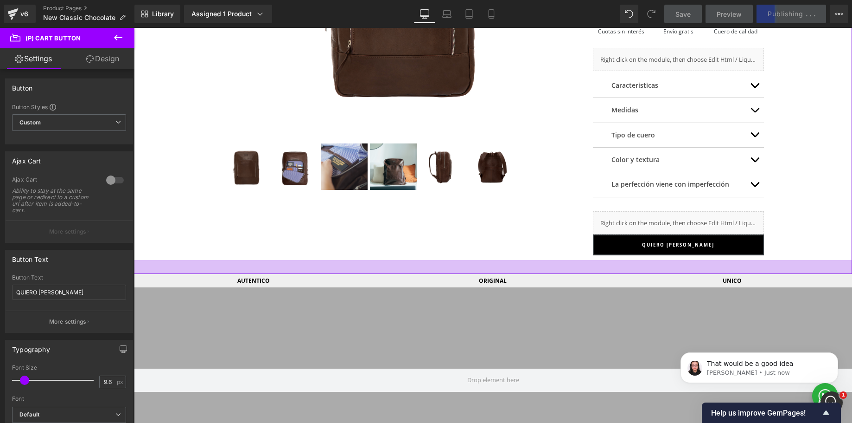
scroll to position [0, 0]
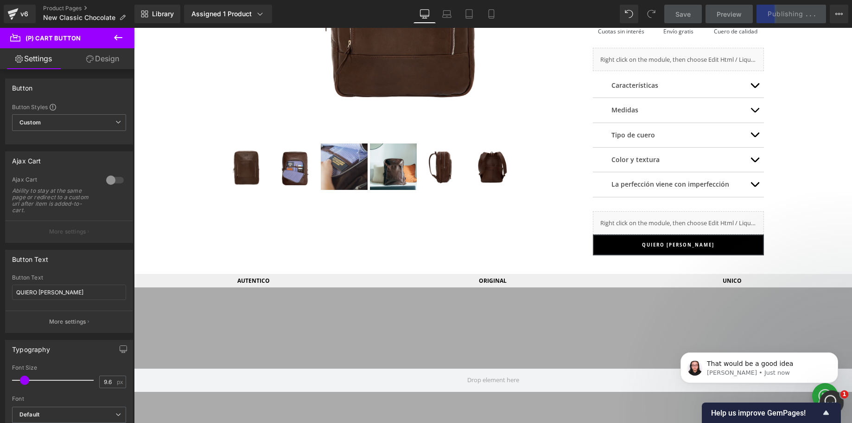
click at [827, 397] on icon "Open Intercom Messenger" at bounding box center [830, 400] width 15 height 15
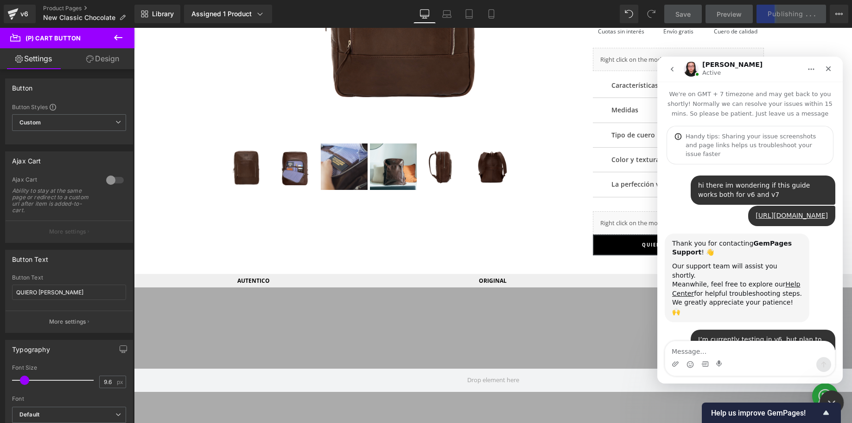
scroll to position [1877, 0]
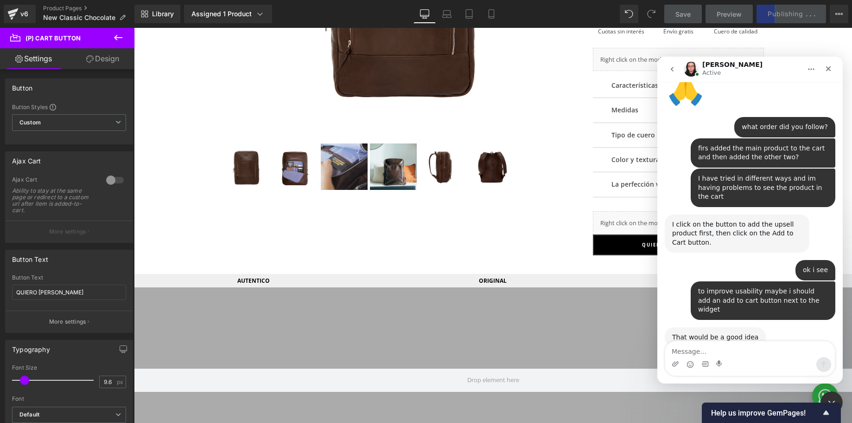
click at [689, 352] on textarea "Message…" at bounding box center [751, 349] width 170 height 16
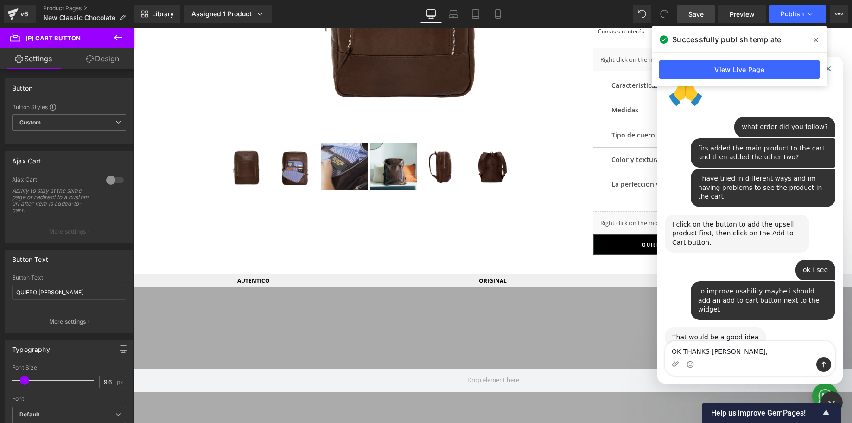
type textarea "OK THANKS [PERSON_NAME]"
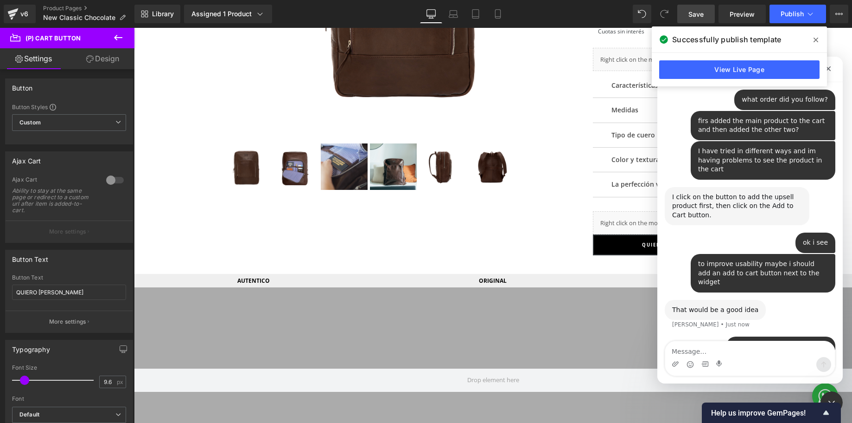
type textarea "L"
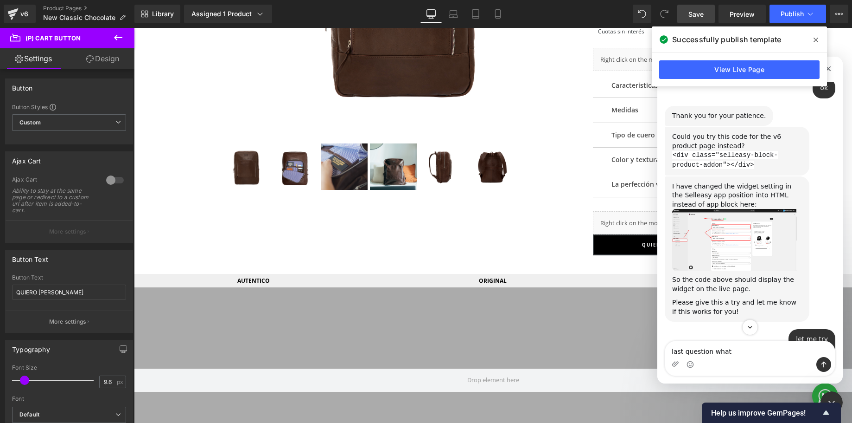
scroll to position [665, 0]
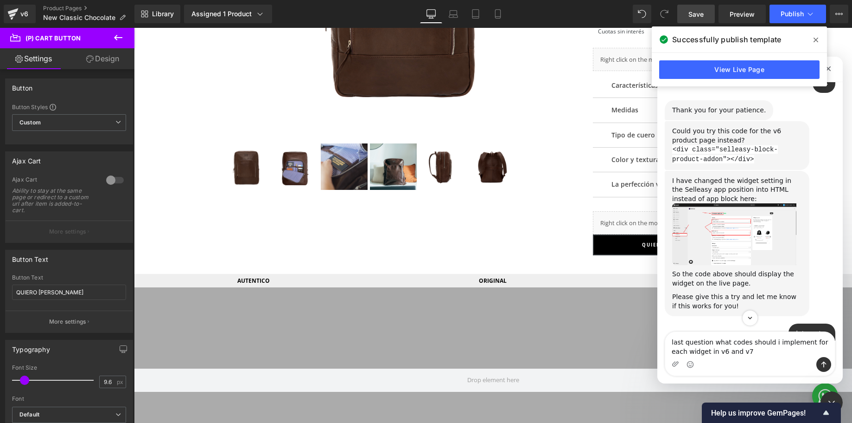
type textarea "last question what codes should i implement for each widget in v6 and v7?"
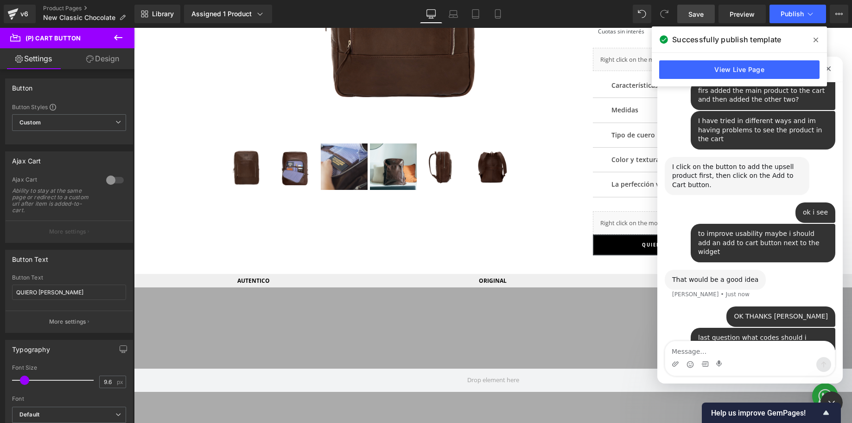
scroll to position [1935, 0]
click at [330, 246] on div at bounding box center [426, 197] width 852 height 395
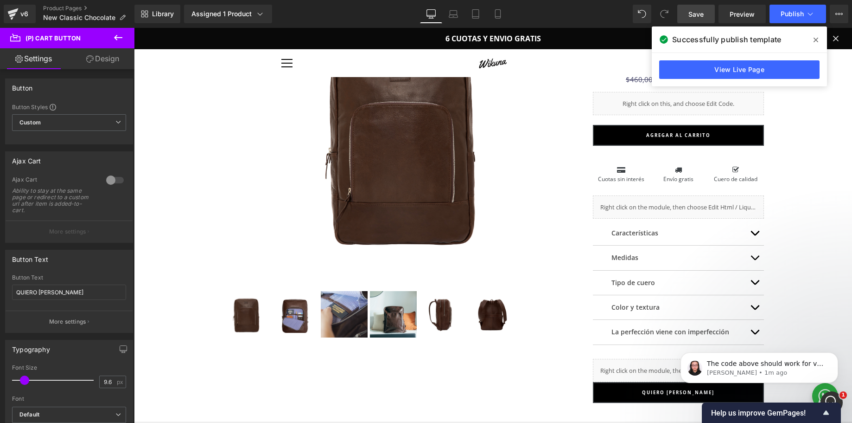
scroll to position [0, 0]
click at [779, 366] on span "The code above should work for v7 as well. You can try putting it inside a Cust…" at bounding box center [765, 376] width 116 height 35
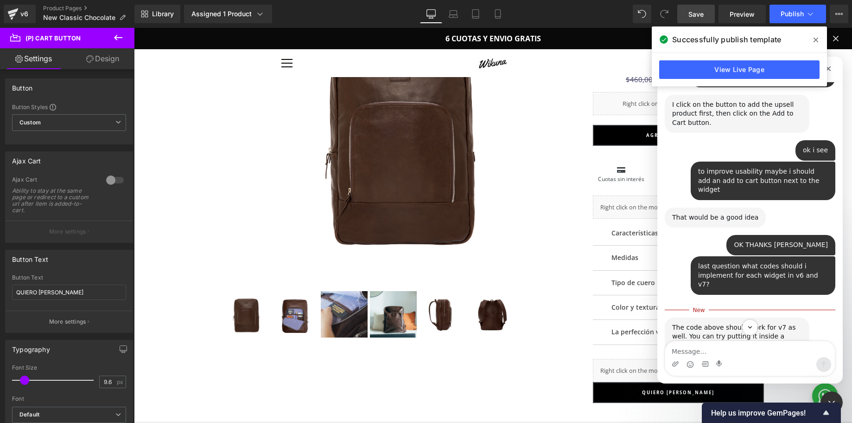
scroll to position [1996, 0]
click at [711, 352] on textarea "Message…" at bounding box center [751, 349] width 170 height 16
click at [680, 350] on textarea "Message…" at bounding box center [751, 349] width 170 height 16
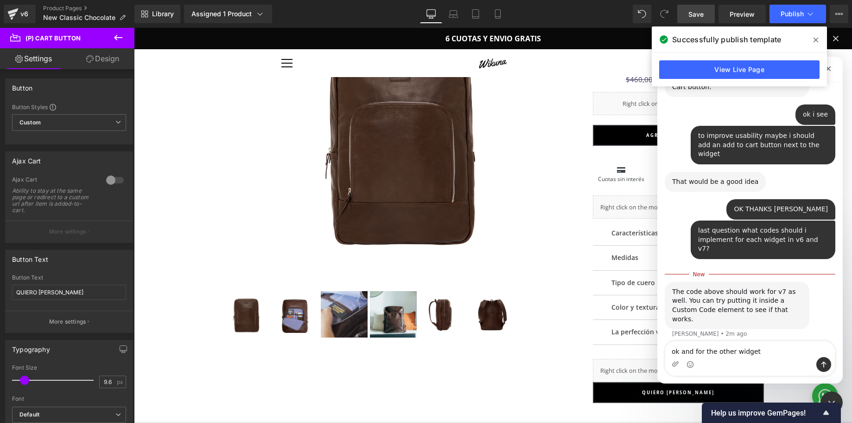
scroll to position [2032, 0]
type textarea "ok and for the other widgets?"
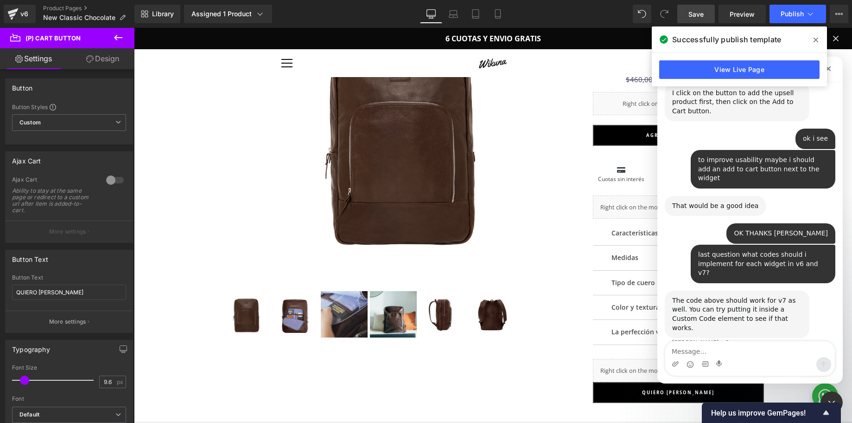
scroll to position [2033, 0]
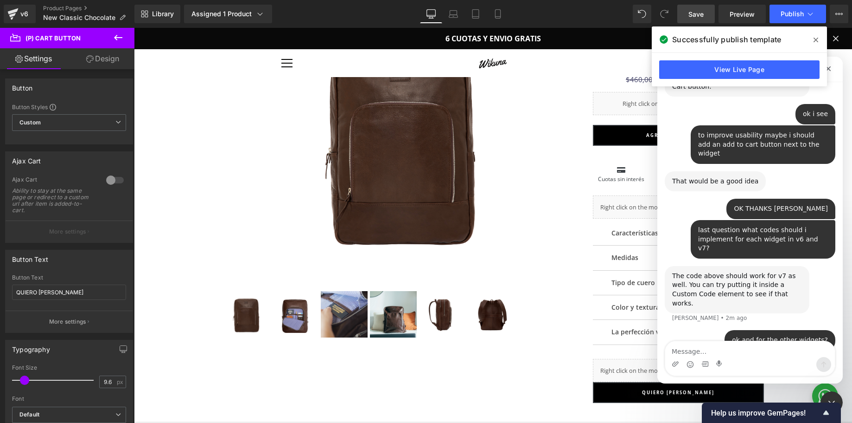
click at [806, 13] on div at bounding box center [426, 197] width 852 height 395
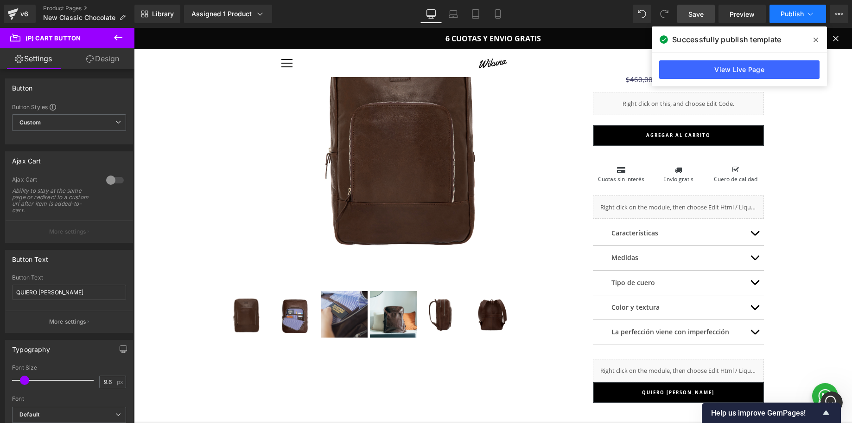
click at [798, 14] on span "Publish" at bounding box center [792, 13] width 23 height 7
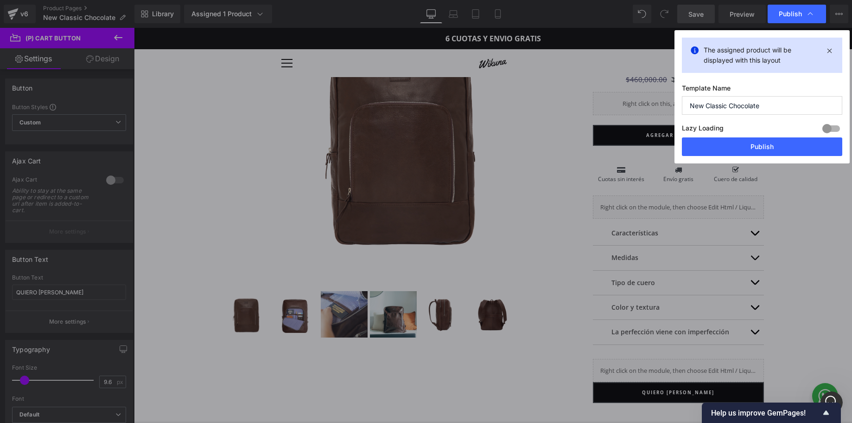
scroll to position [2042, 0]
click at [751, 149] on button "Publish" at bounding box center [762, 146] width 160 height 19
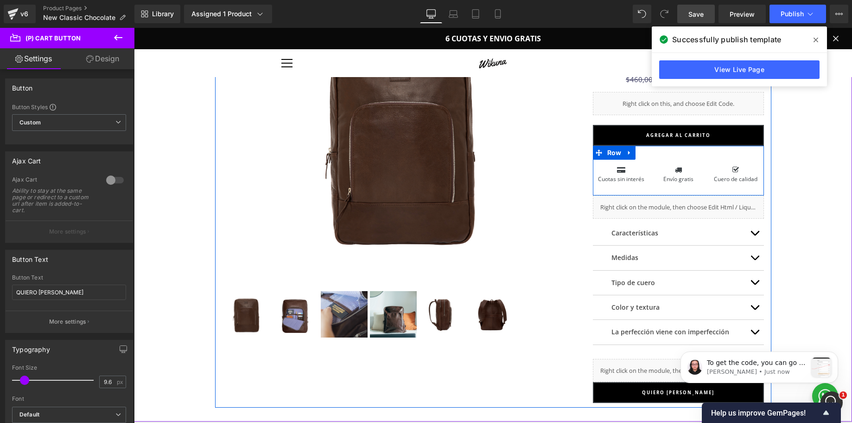
scroll to position [0, 0]
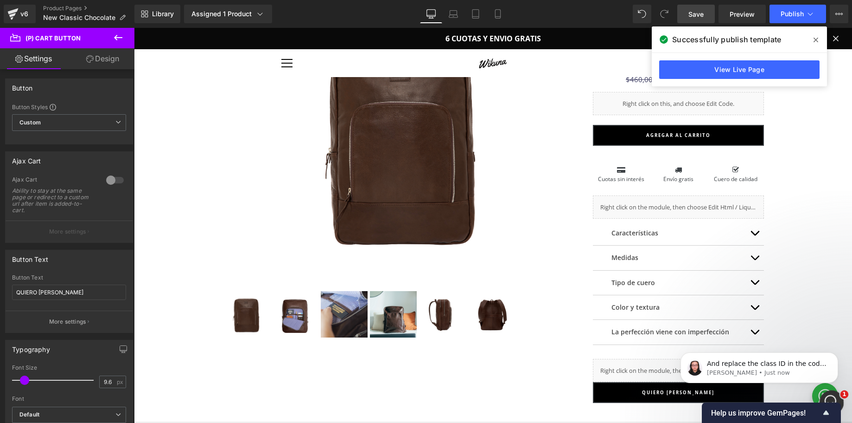
click at [829, 393] on div "Open Intercom Messenger" at bounding box center [830, 400] width 31 height 31
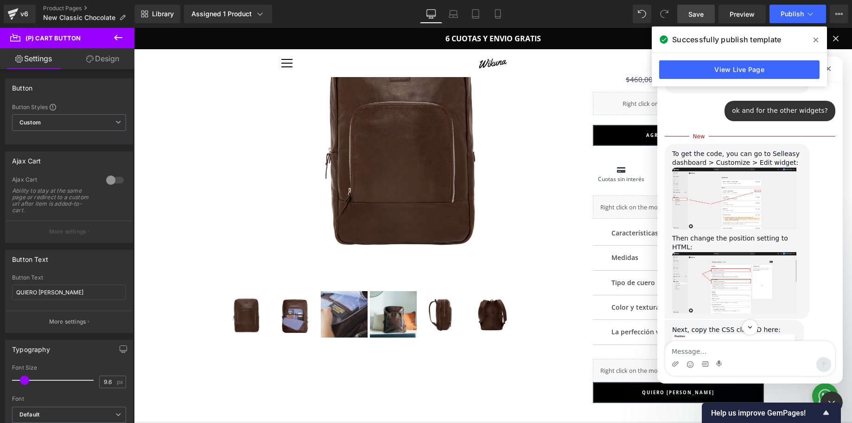
scroll to position [2253, 0]
click at [813, 38] on span at bounding box center [816, 39] width 15 height 15
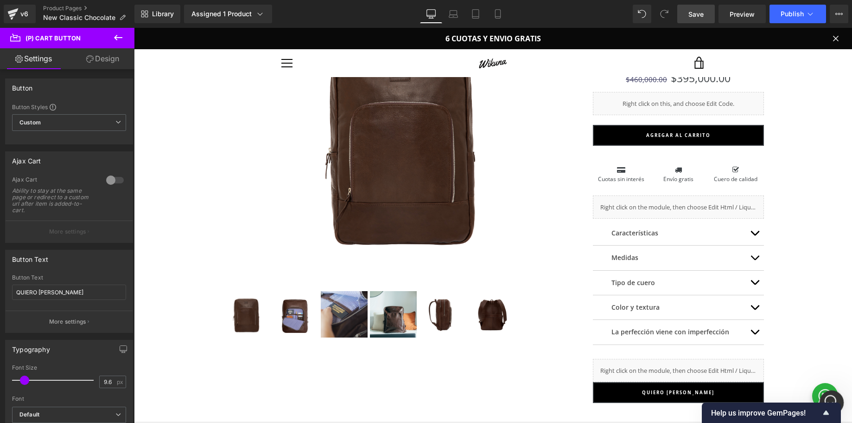
click at [826, 398] on icon "Open Intercom Messenger" at bounding box center [830, 400] width 15 height 15
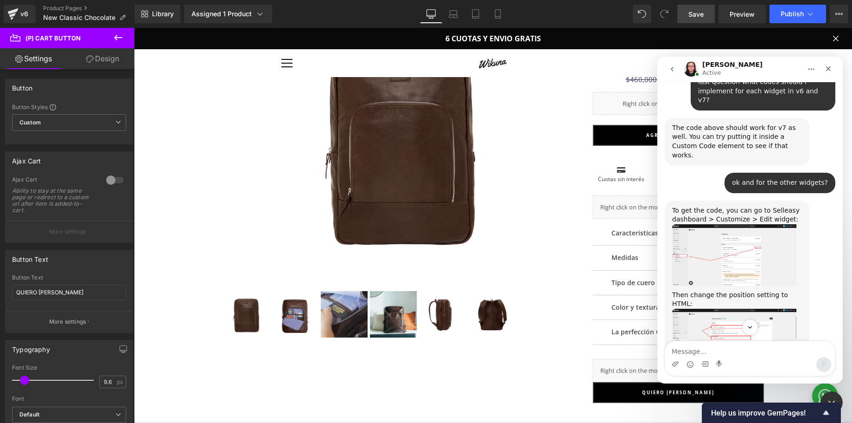
scroll to position [2180, 0]
click at [720, 225] on img "Nathan says…" at bounding box center [735, 256] width 124 height 62
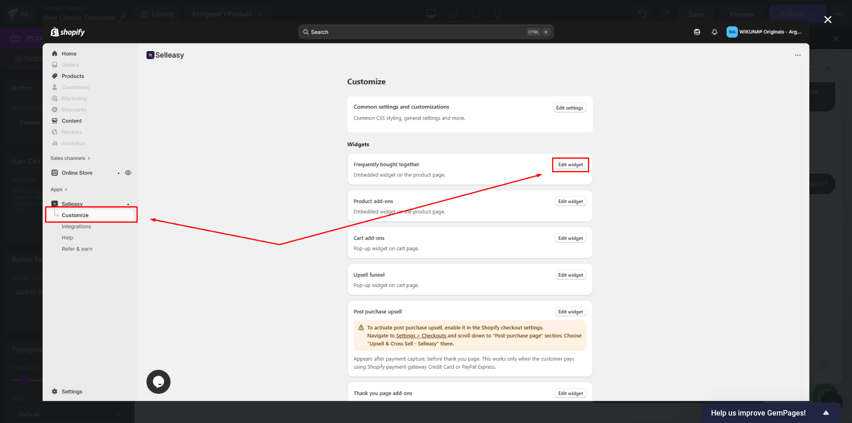
click at [827, 19] on icon "Close" at bounding box center [828, 19] width 11 height 11
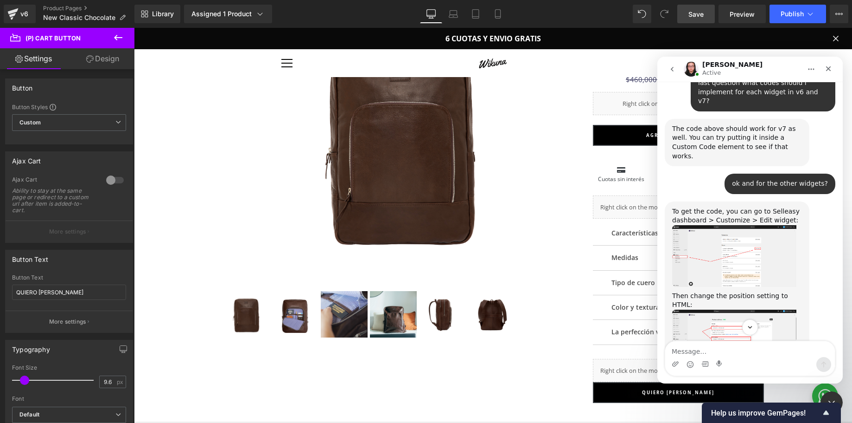
click at [730, 309] on img "Nathan says…" at bounding box center [735, 339] width 124 height 61
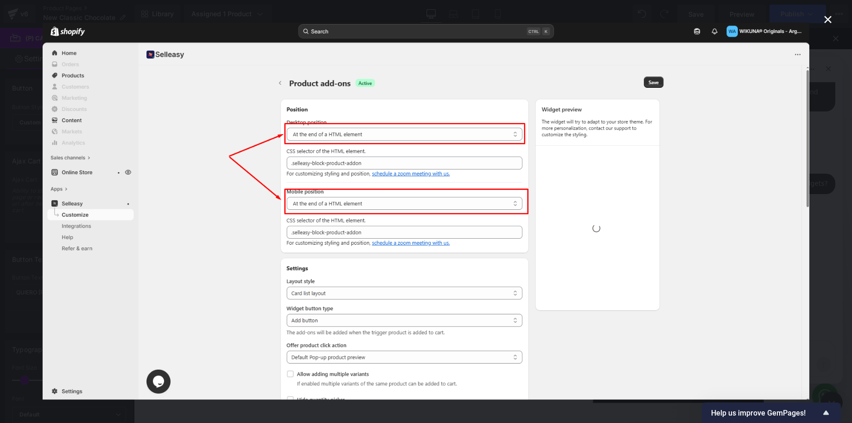
click at [830, 22] on icon "Close" at bounding box center [828, 19] width 11 height 11
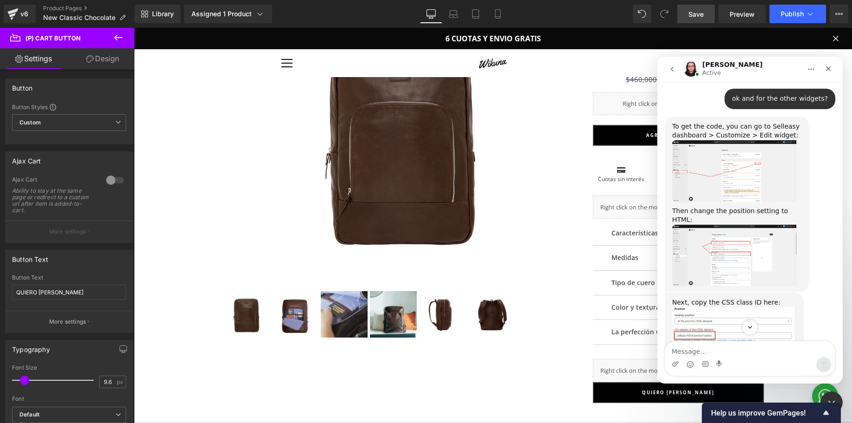
scroll to position [2267, 0]
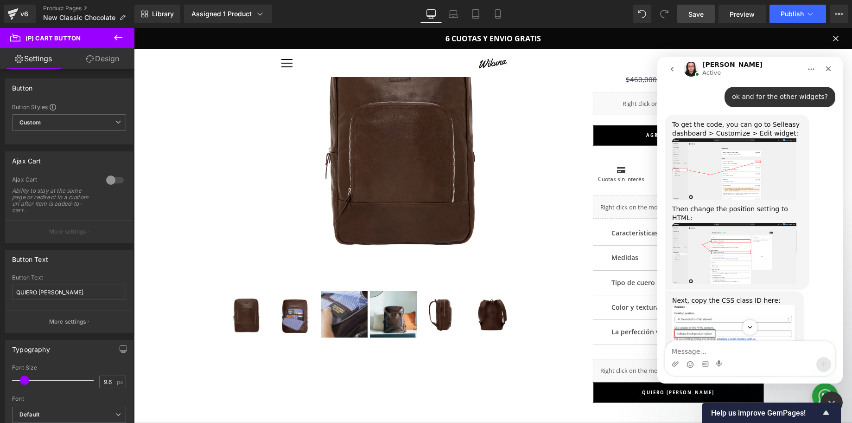
click at [749, 305] on img "Nathan says…" at bounding box center [735, 343] width 124 height 77
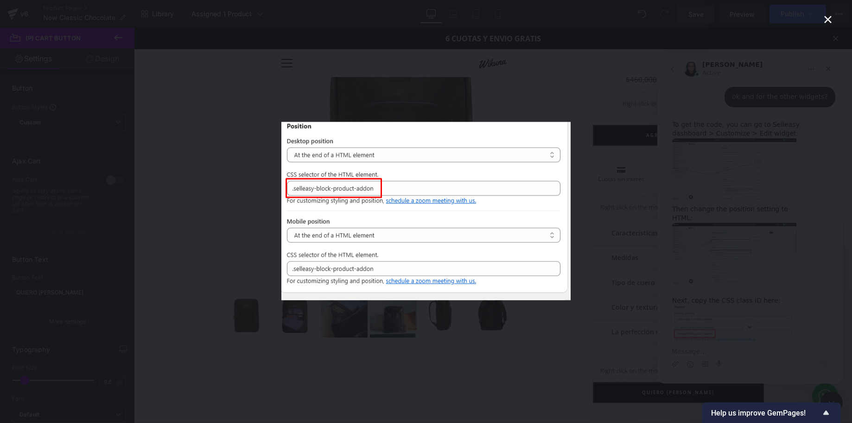
scroll to position [0, 0]
click at [827, 19] on icon "Close" at bounding box center [828, 19] width 11 height 11
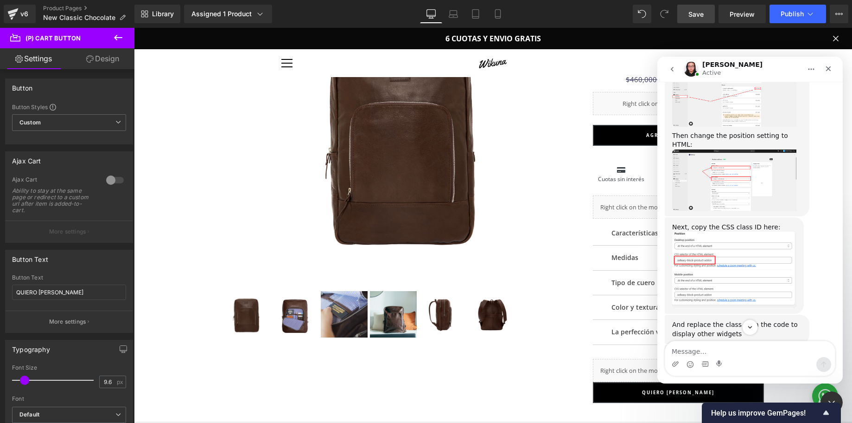
scroll to position [2367, 0]
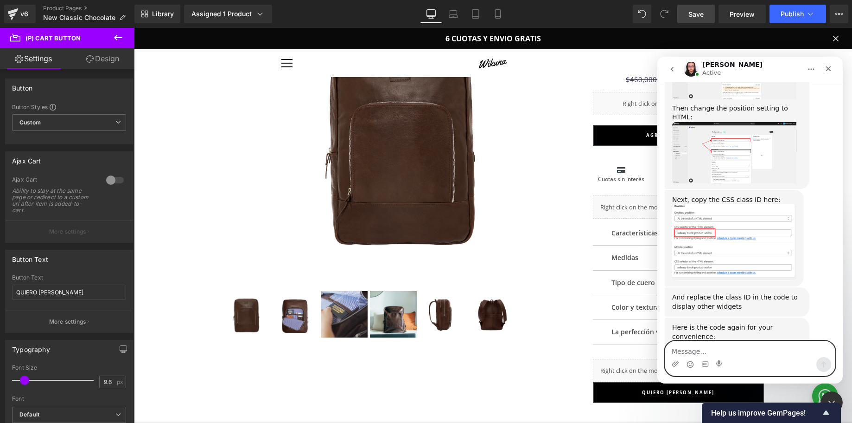
click at [683, 350] on textarea "Message…" at bounding box center [751, 349] width 170 height 16
type textarea "ok great will keep testing"
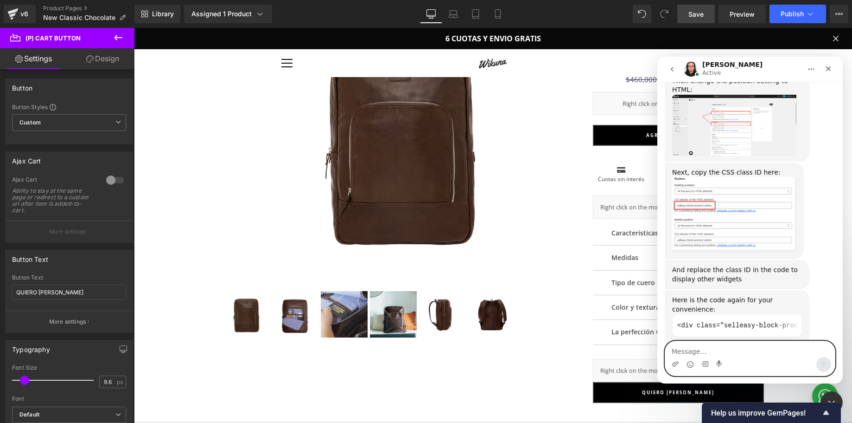
scroll to position [2395, 0]
type textarea "thanks for your help"
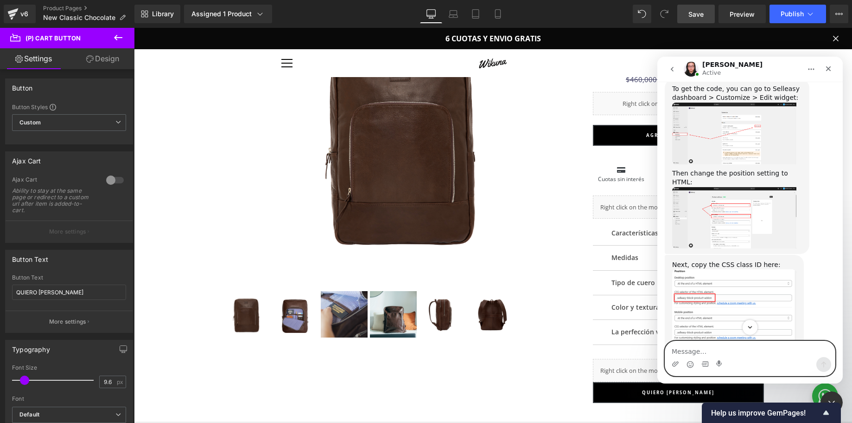
scroll to position [2416, 0]
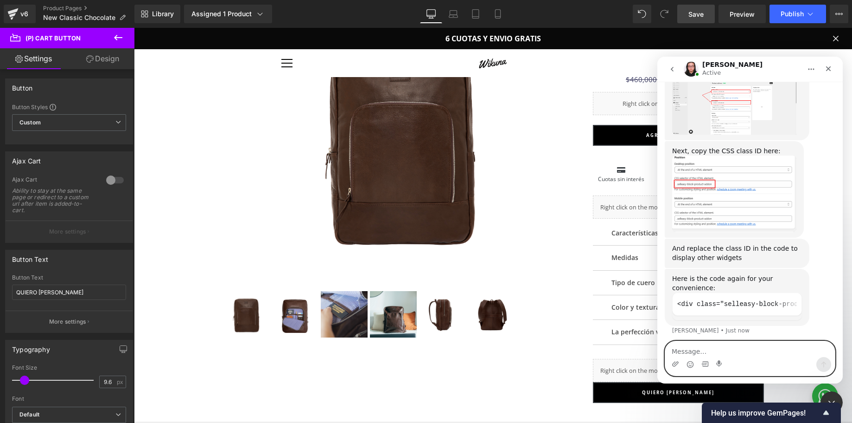
click at [680, 351] on textarea "Message…" at bounding box center [751, 349] width 170 height 16
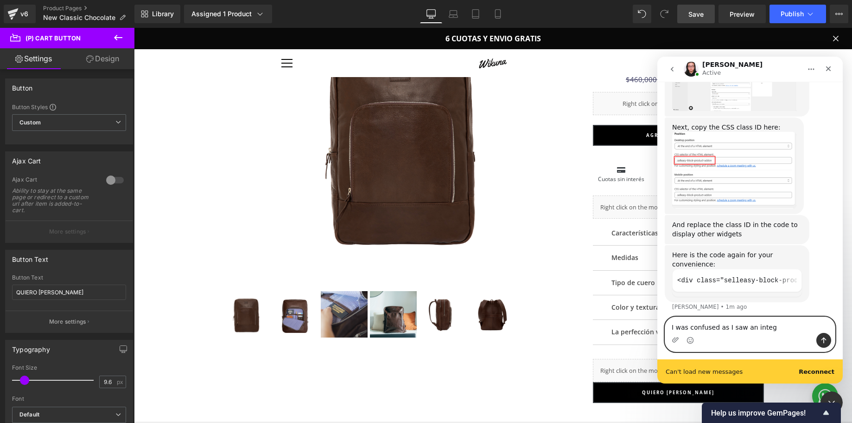
scroll to position [2440, 0]
type textarea "I was confused as I saw an integration in v7"
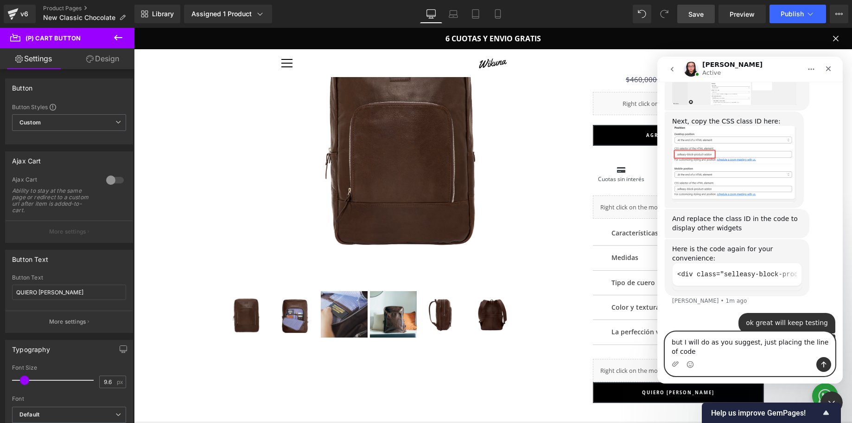
scroll to position [2447, 0]
type textarea "but I will do as you suggest, just placing the line of code directly"
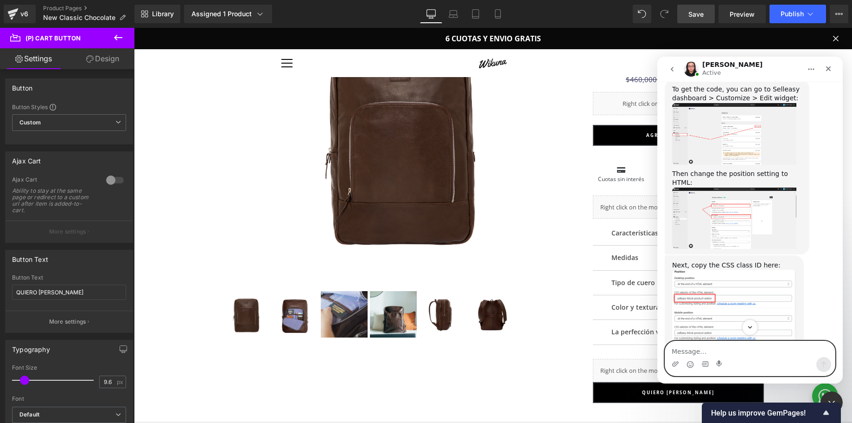
scroll to position [2468, 0]
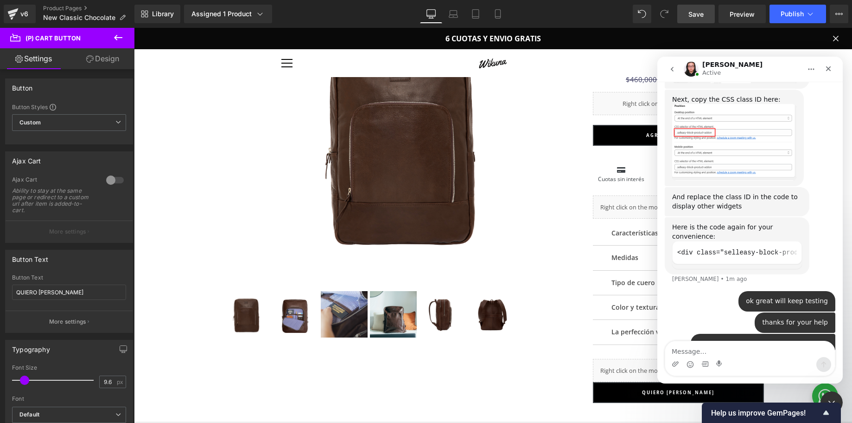
click at [692, 291] on div "ok great will keep testing [PERSON_NAME] • 1m ago" at bounding box center [750, 301] width 171 height 21
click at [705, 356] on textarea "Message…" at bounding box center [751, 349] width 170 height 16
click at [709, 349] on textarea "Message…" at bounding box center [751, 349] width 170 height 16
type textarea "t"
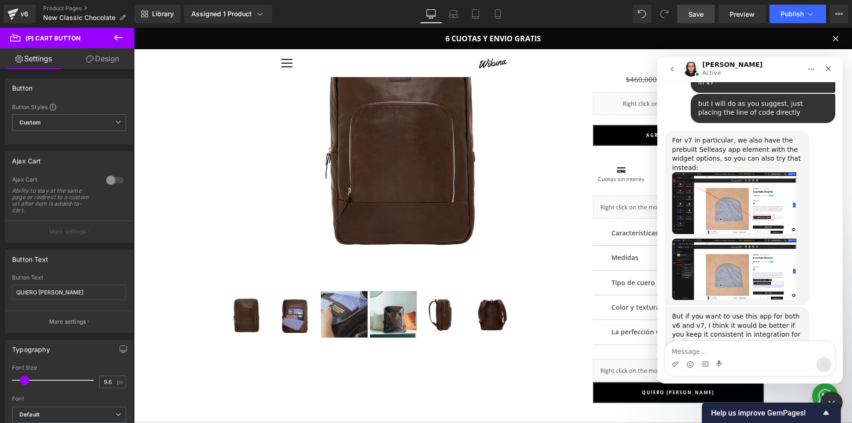
scroll to position [2729, 0]
